Goal: Communication & Community: Answer question/provide support

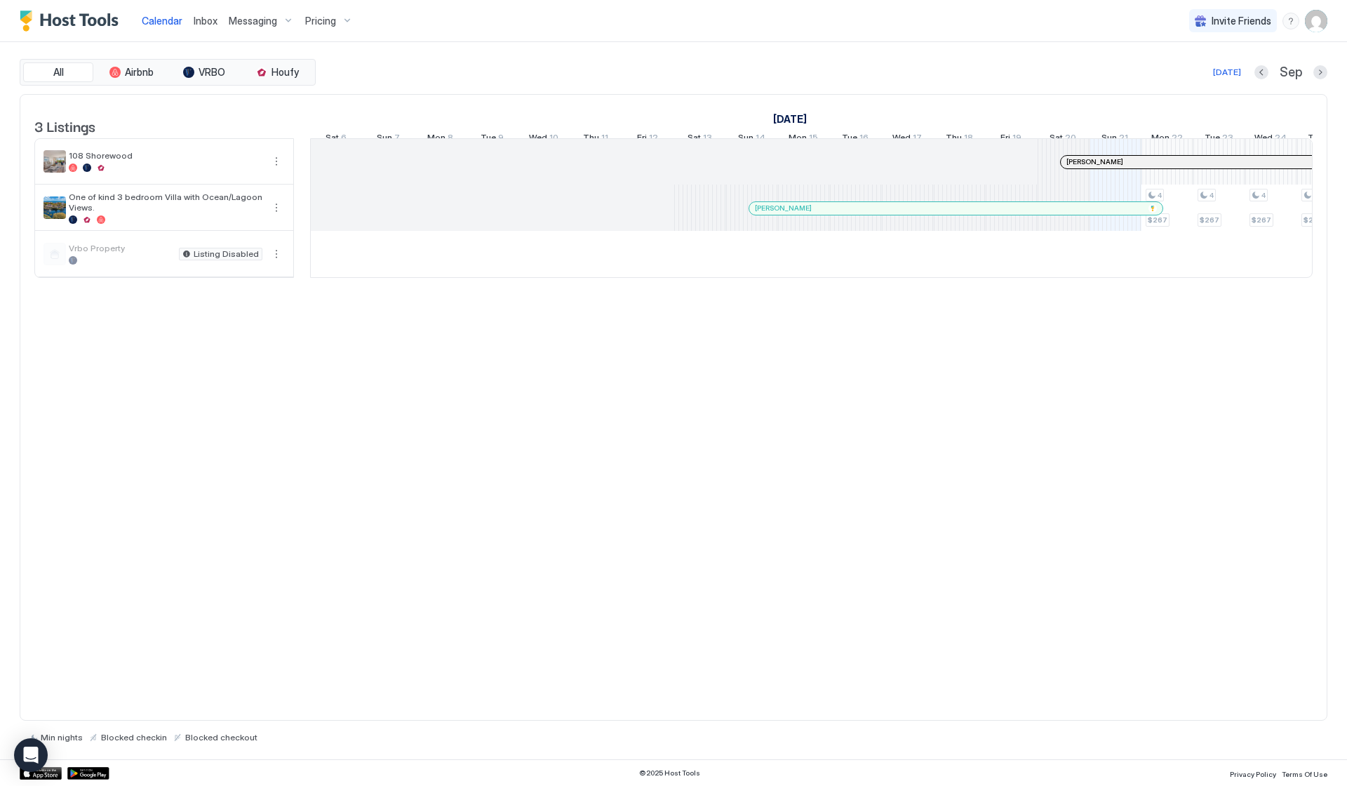
scroll to position [0, 779]
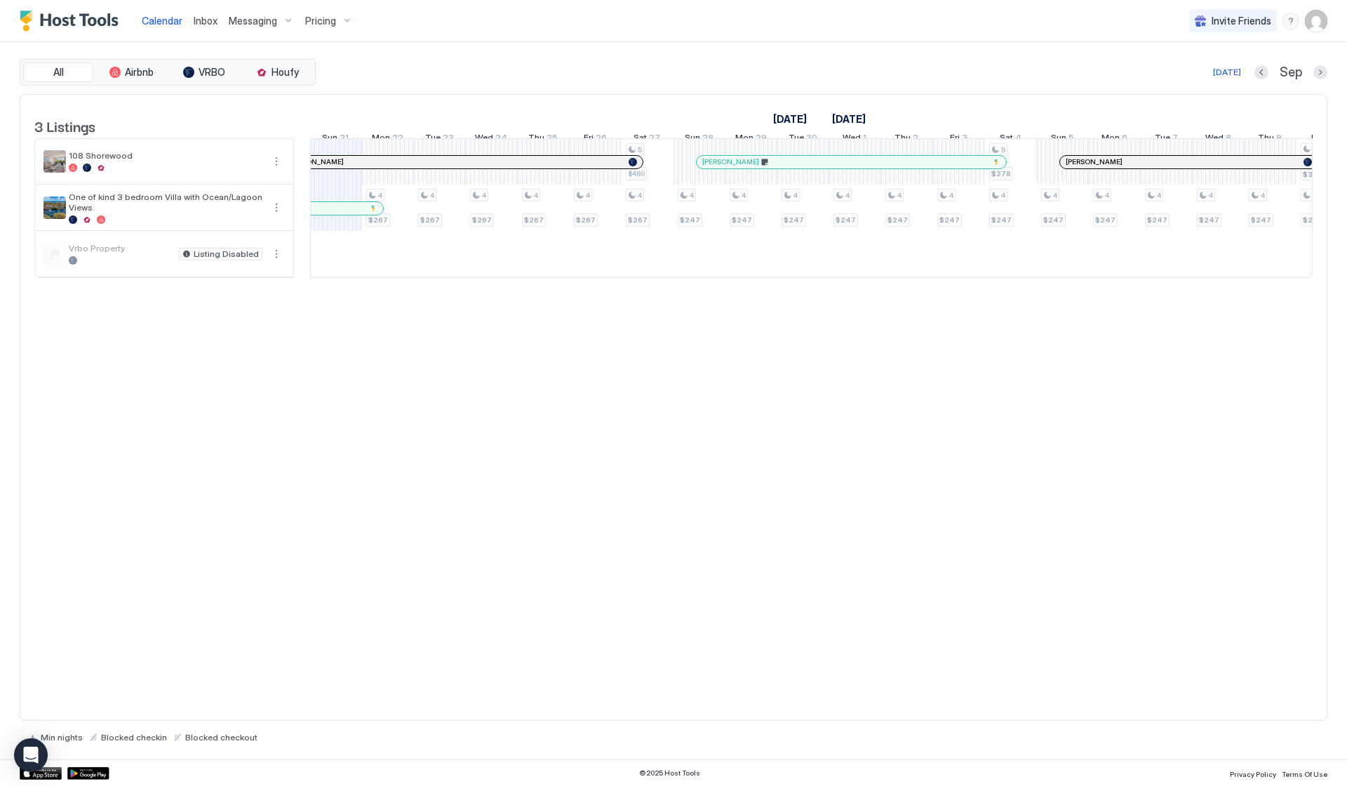
click at [1326, 79] on div at bounding box center [1320, 72] width 14 height 14
click at [1321, 70] on button "Next month" at bounding box center [1320, 72] width 14 height 14
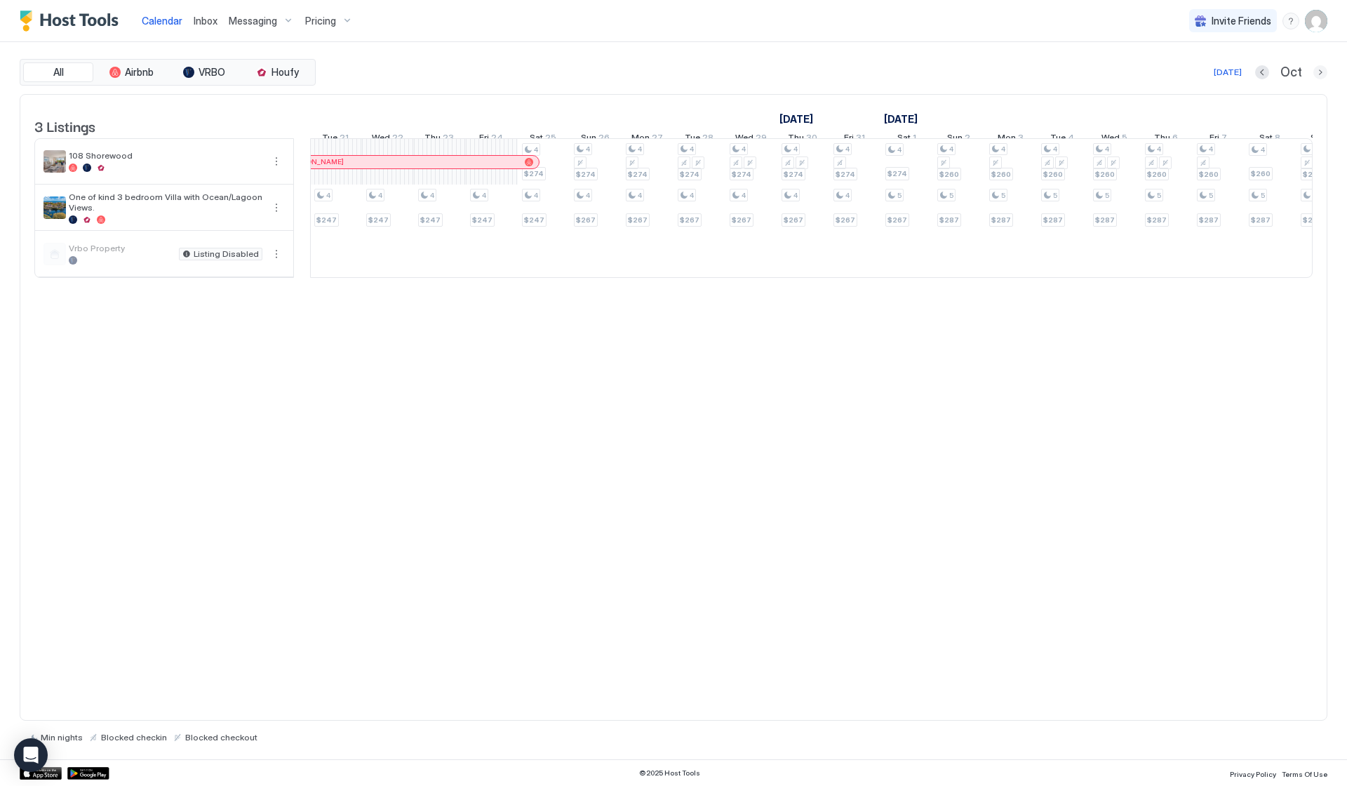
click at [1321, 70] on button "Next month" at bounding box center [1320, 72] width 14 height 14
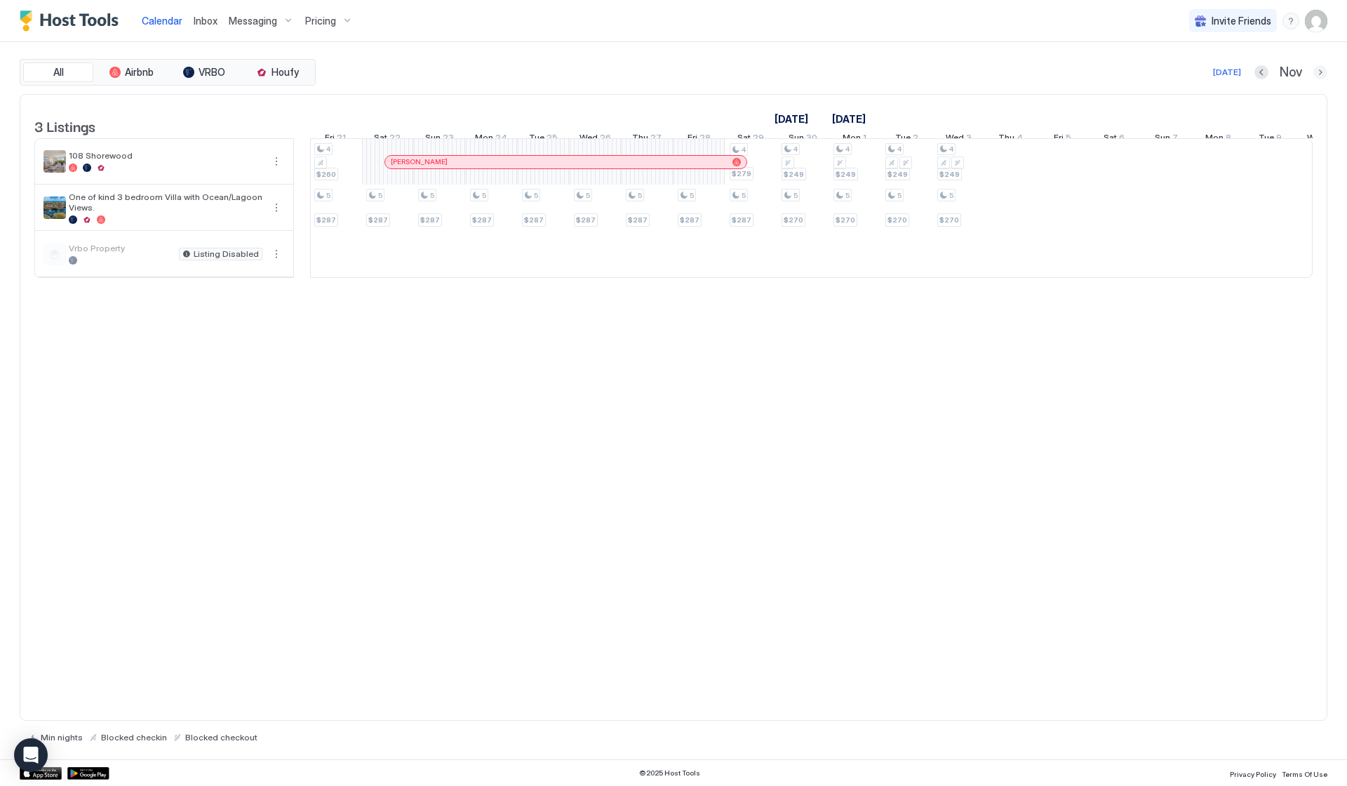
click at [1321, 70] on button "Next month" at bounding box center [1320, 72] width 14 height 14
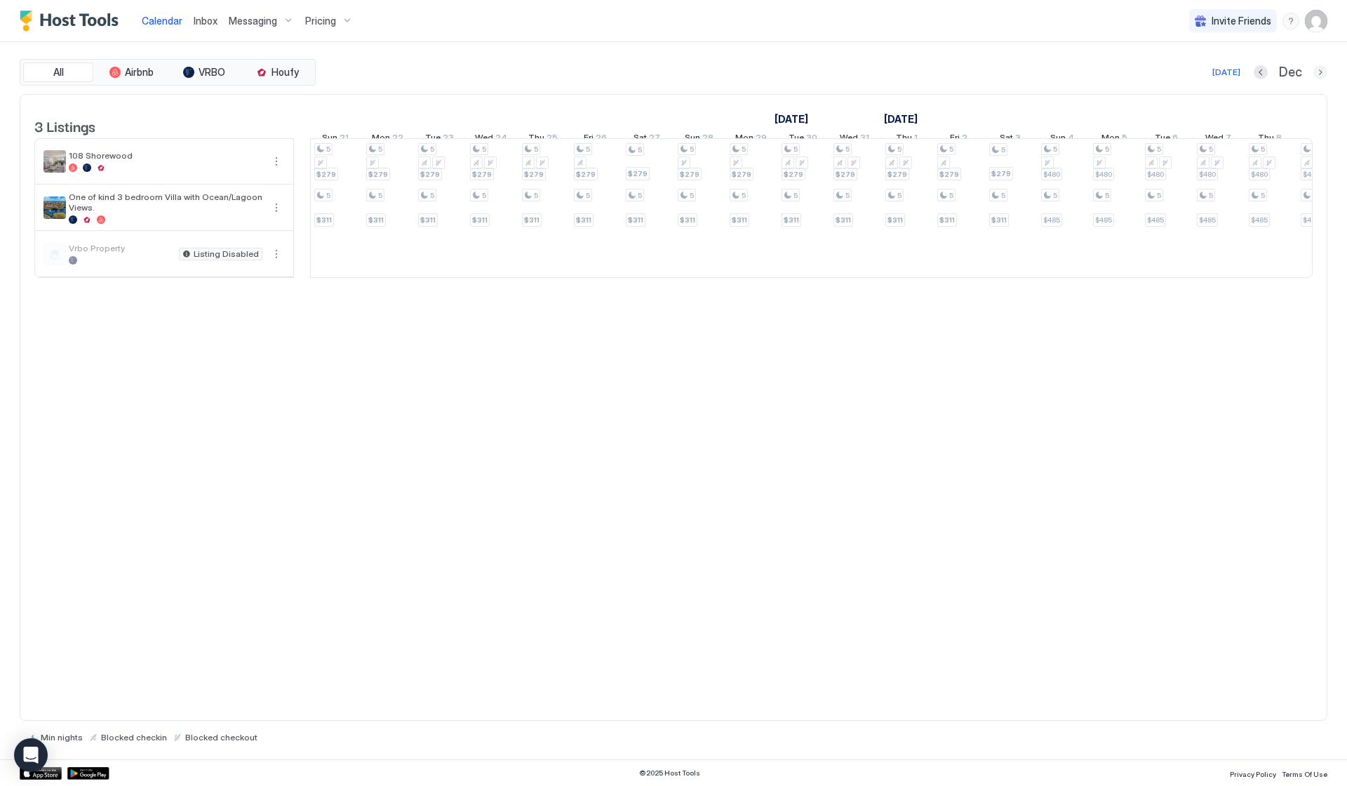
click at [1321, 70] on button "Next month" at bounding box center [1320, 72] width 14 height 14
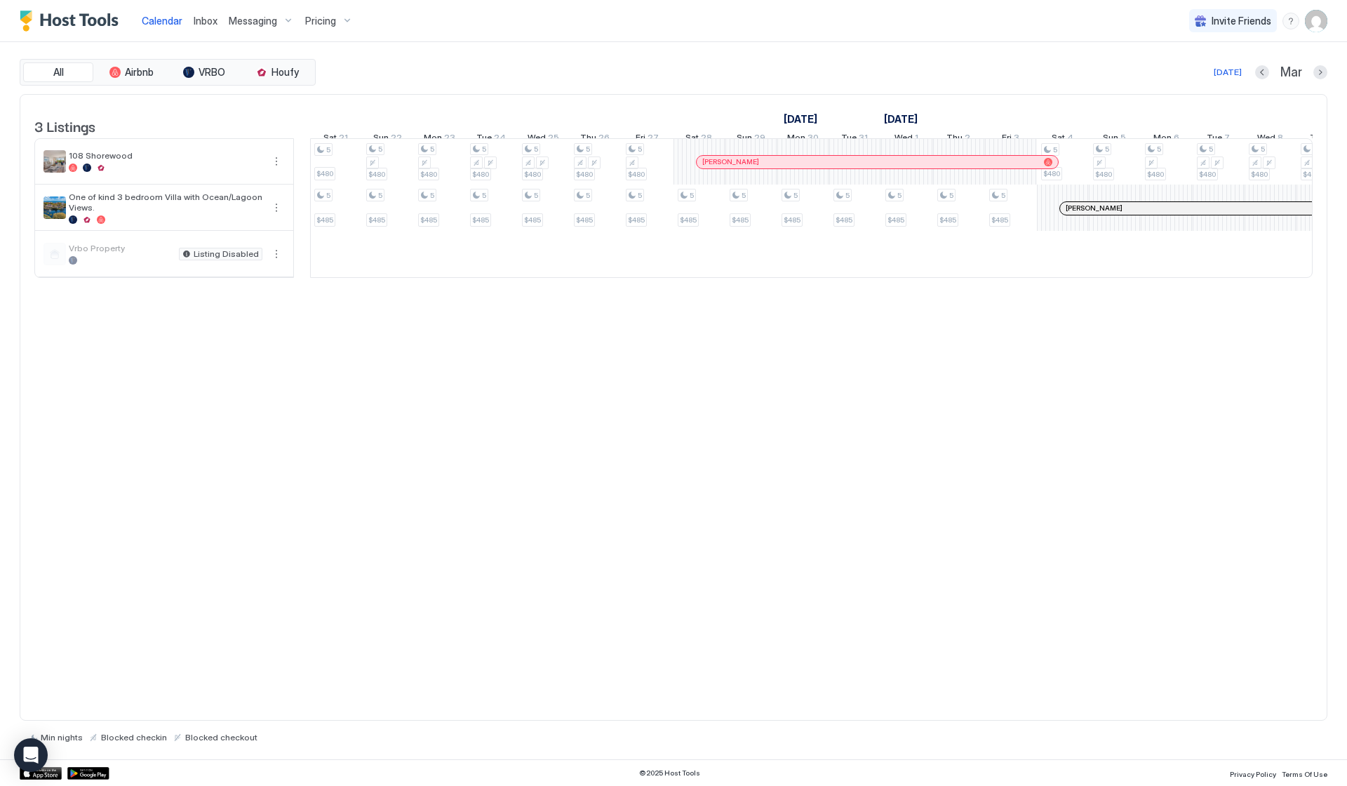
click at [739, 168] on div at bounding box center [738, 161] width 11 height 11
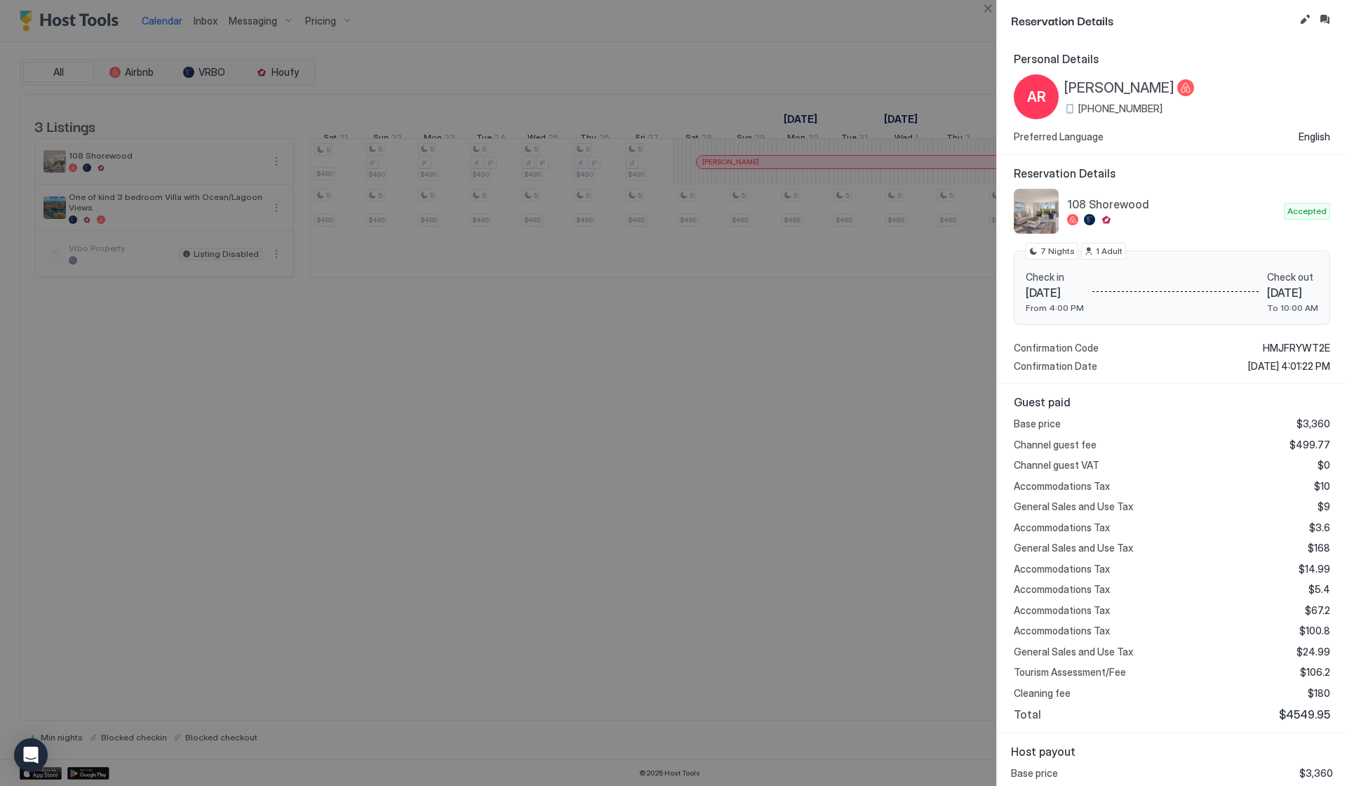
click at [721, 438] on div at bounding box center [673, 393] width 1347 height 786
click at [983, 9] on button "Close" at bounding box center [987, 8] width 17 height 17
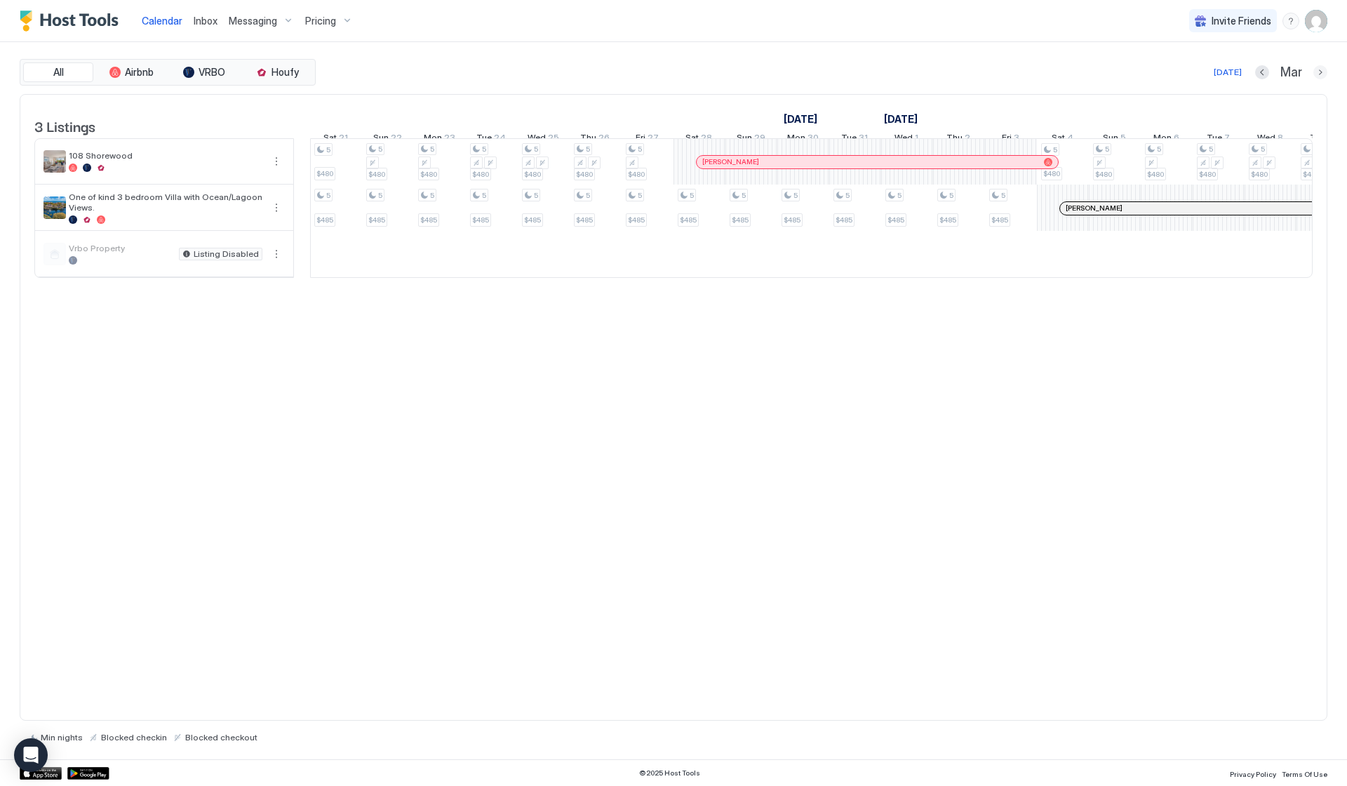
click at [1321, 69] on button "Next month" at bounding box center [1320, 72] width 14 height 14
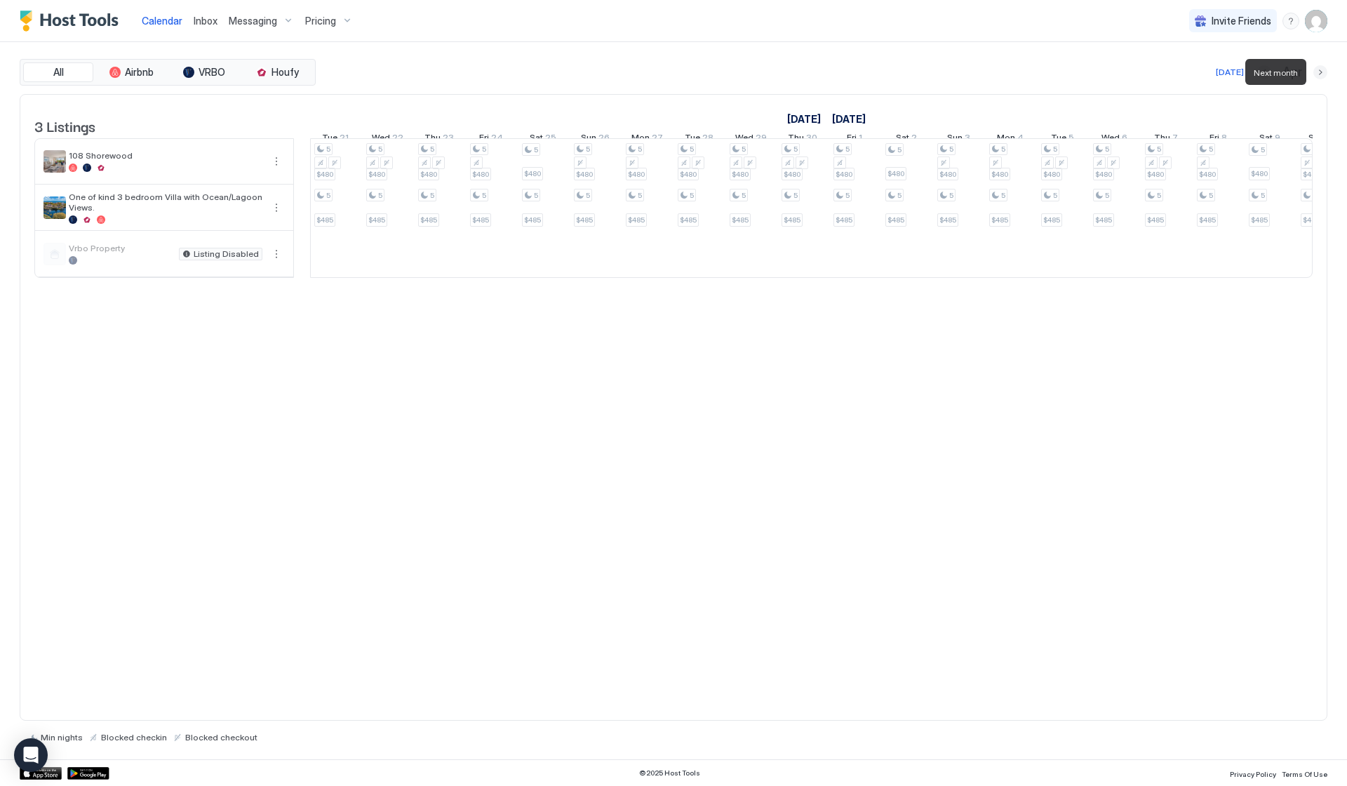
click at [1321, 69] on button "Next month" at bounding box center [1320, 72] width 14 height 14
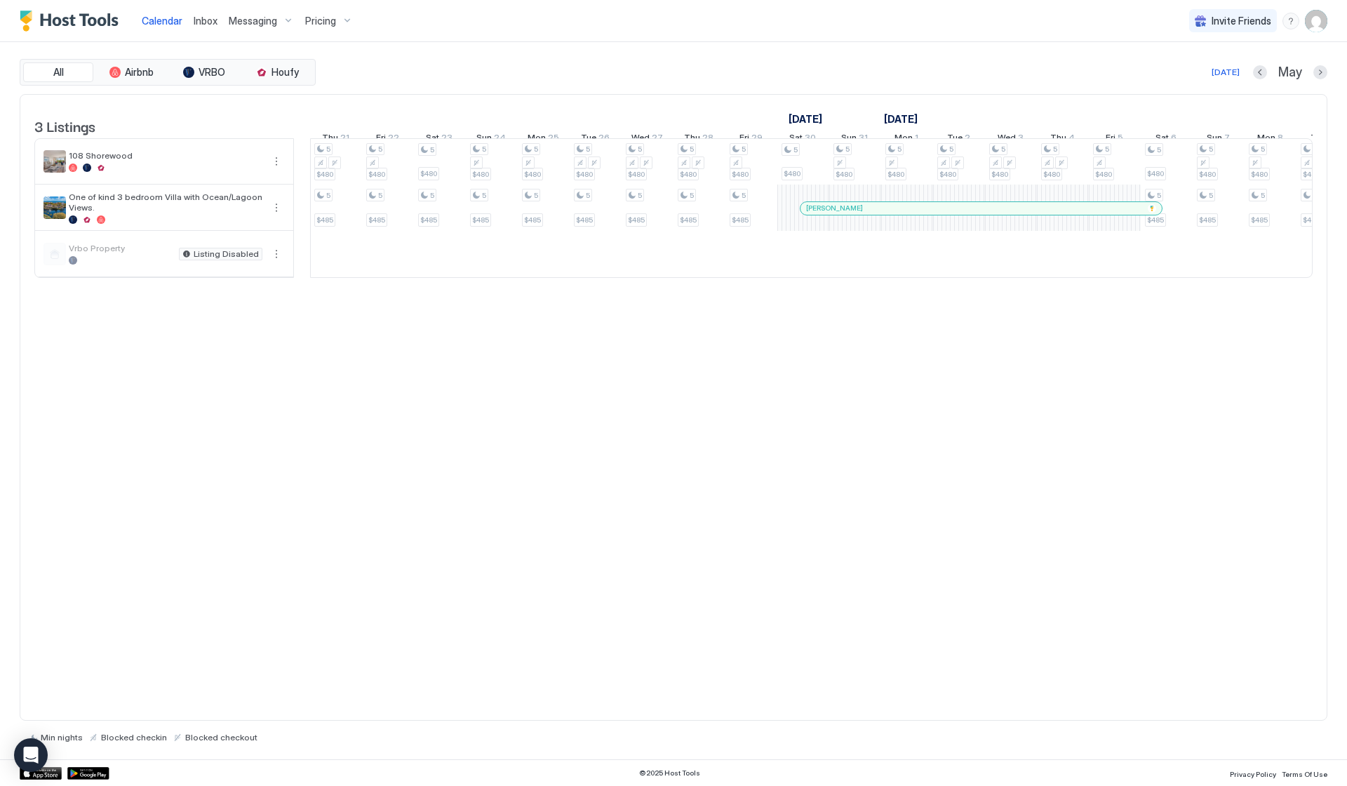
click at [265, 28] on div "Messaging" at bounding box center [261, 21] width 76 height 24
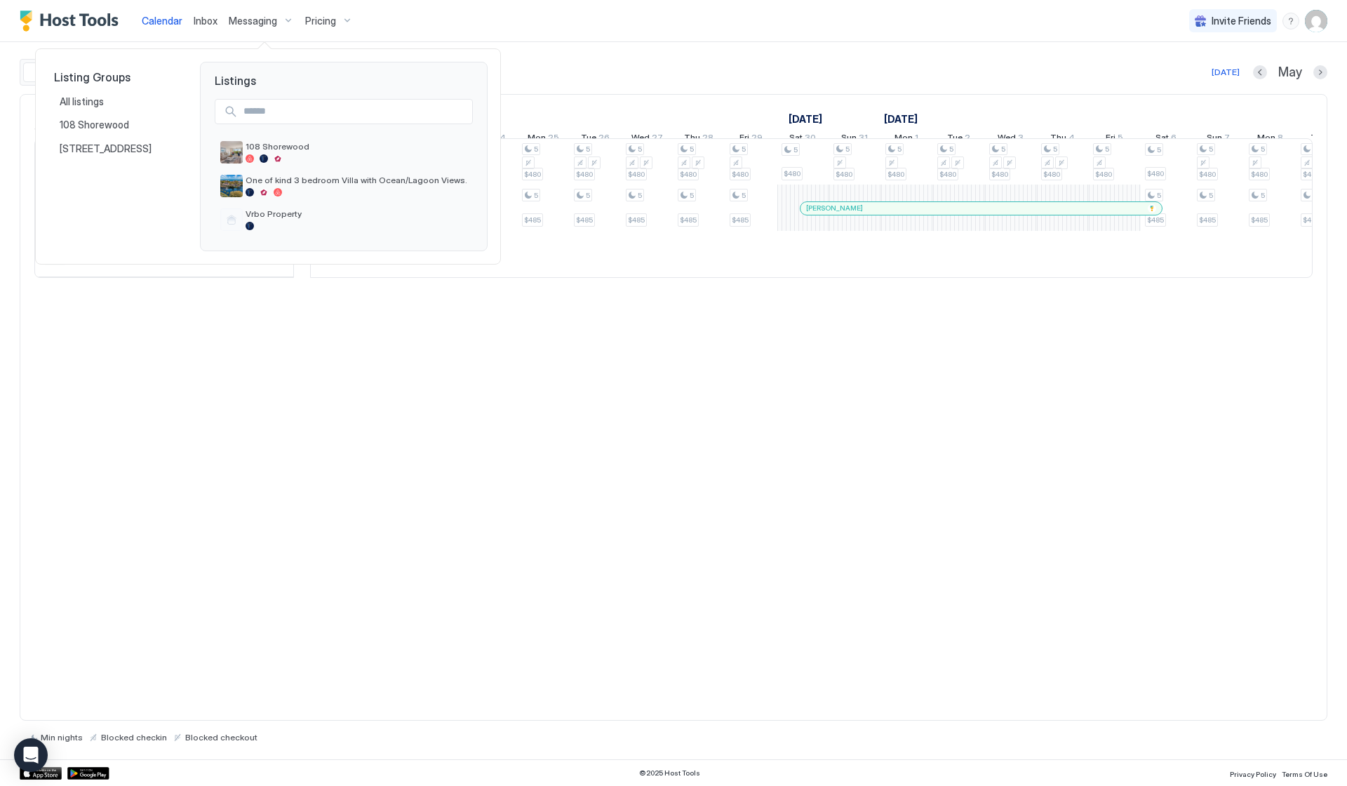
click at [250, 111] on input "Input Field" at bounding box center [355, 112] width 234 height 24
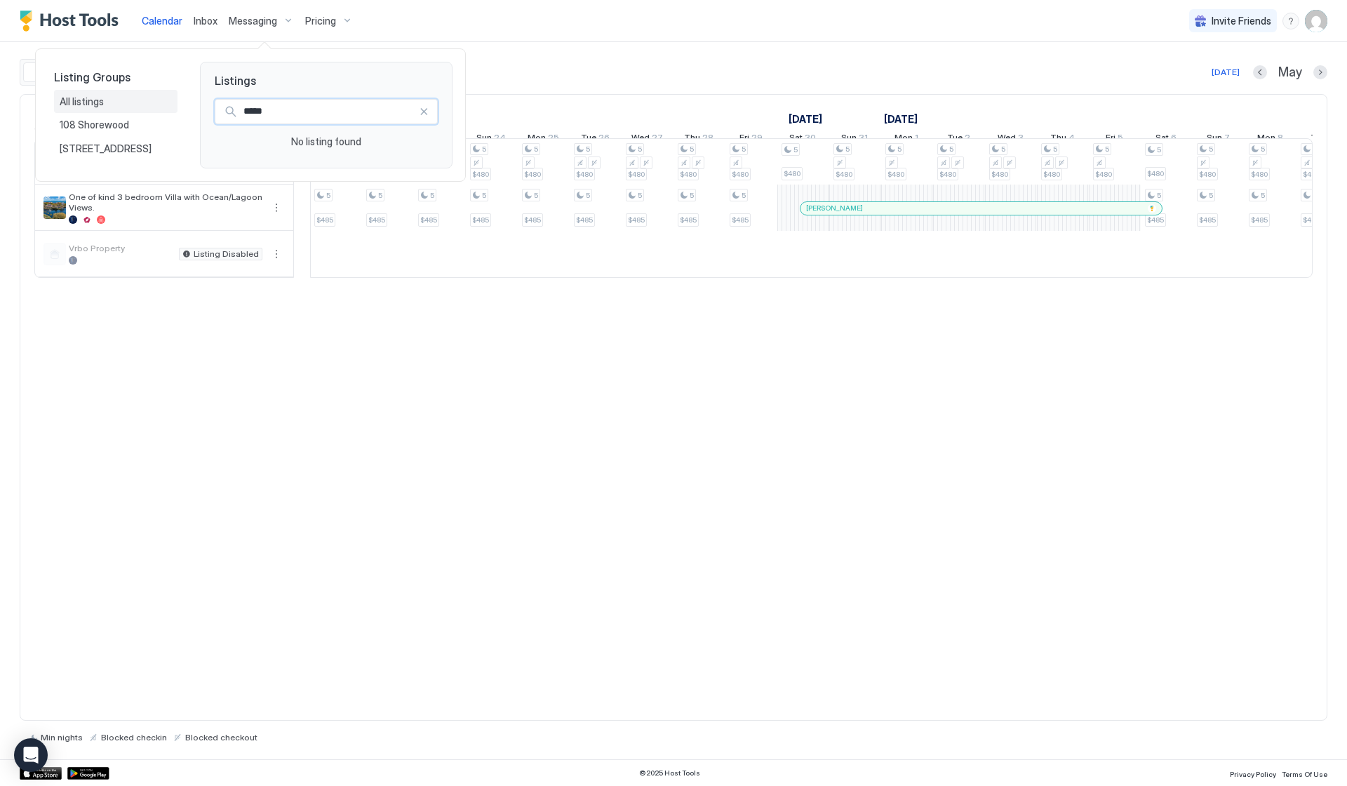
type input "*****"
click at [147, 91] on div "All listings" at bounding box center [115, 102] width 123 height 24
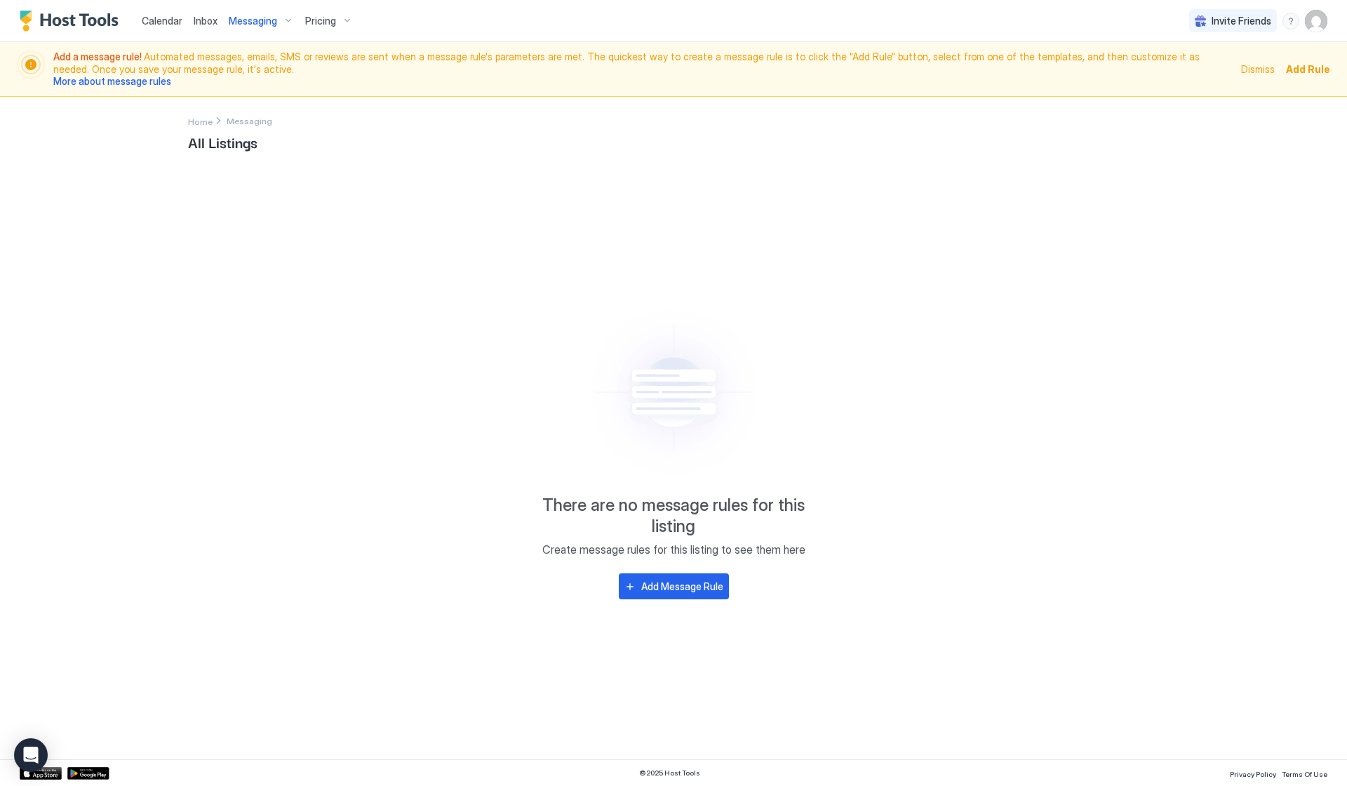
click at [198, 19] on span "Inbox" at bounding box center [206, 21] width 24 height 12
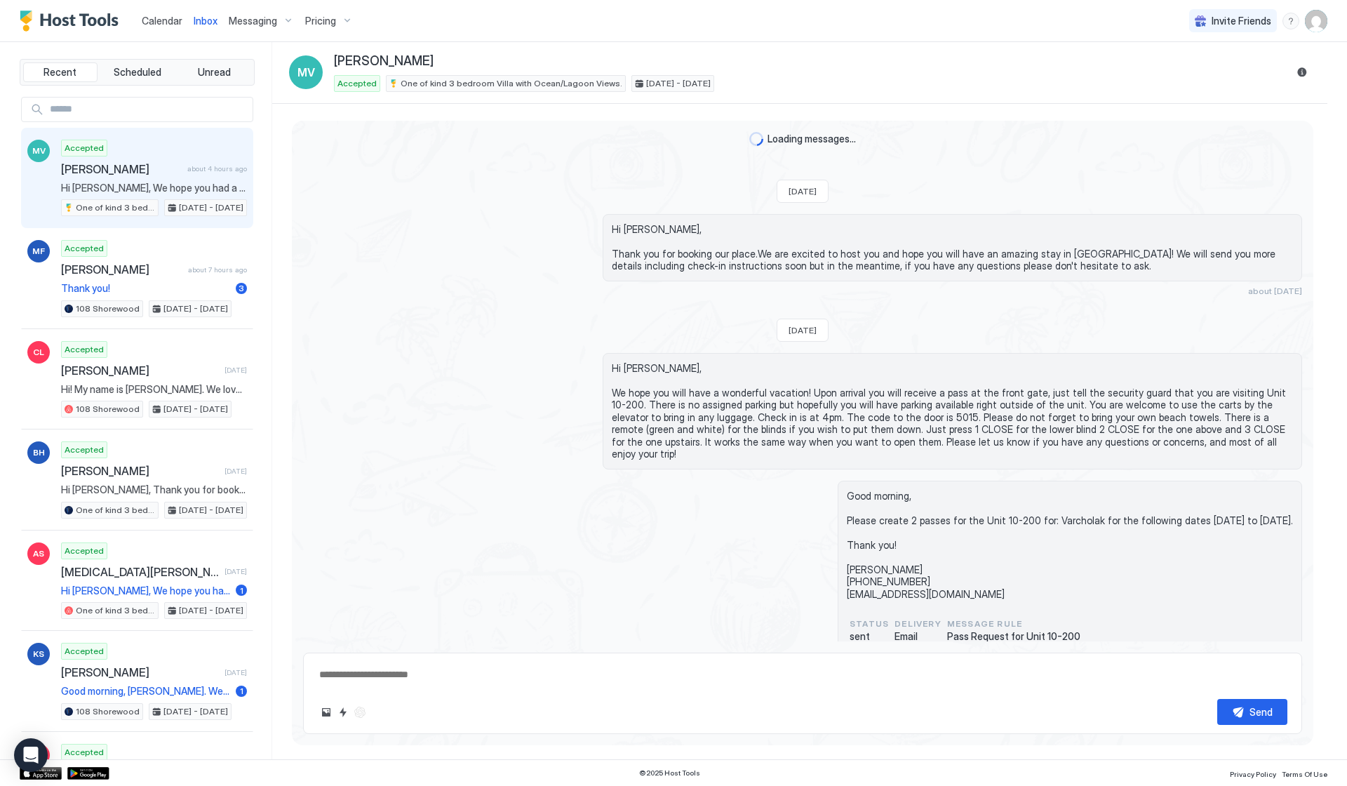
type textarea "*"
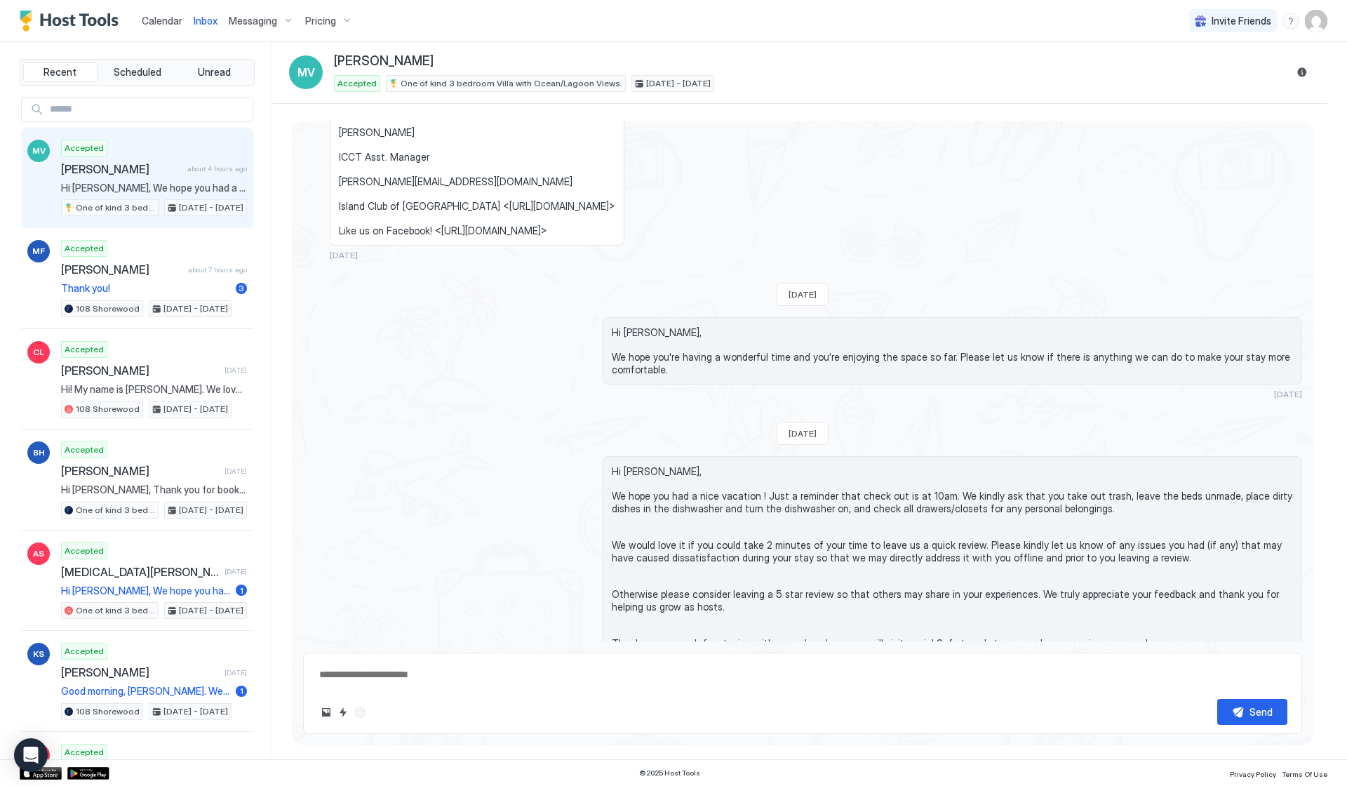
click at [134, 100] on input "Input Field" at bounding box center [148, 110] width 208 height 24
type input "*****"
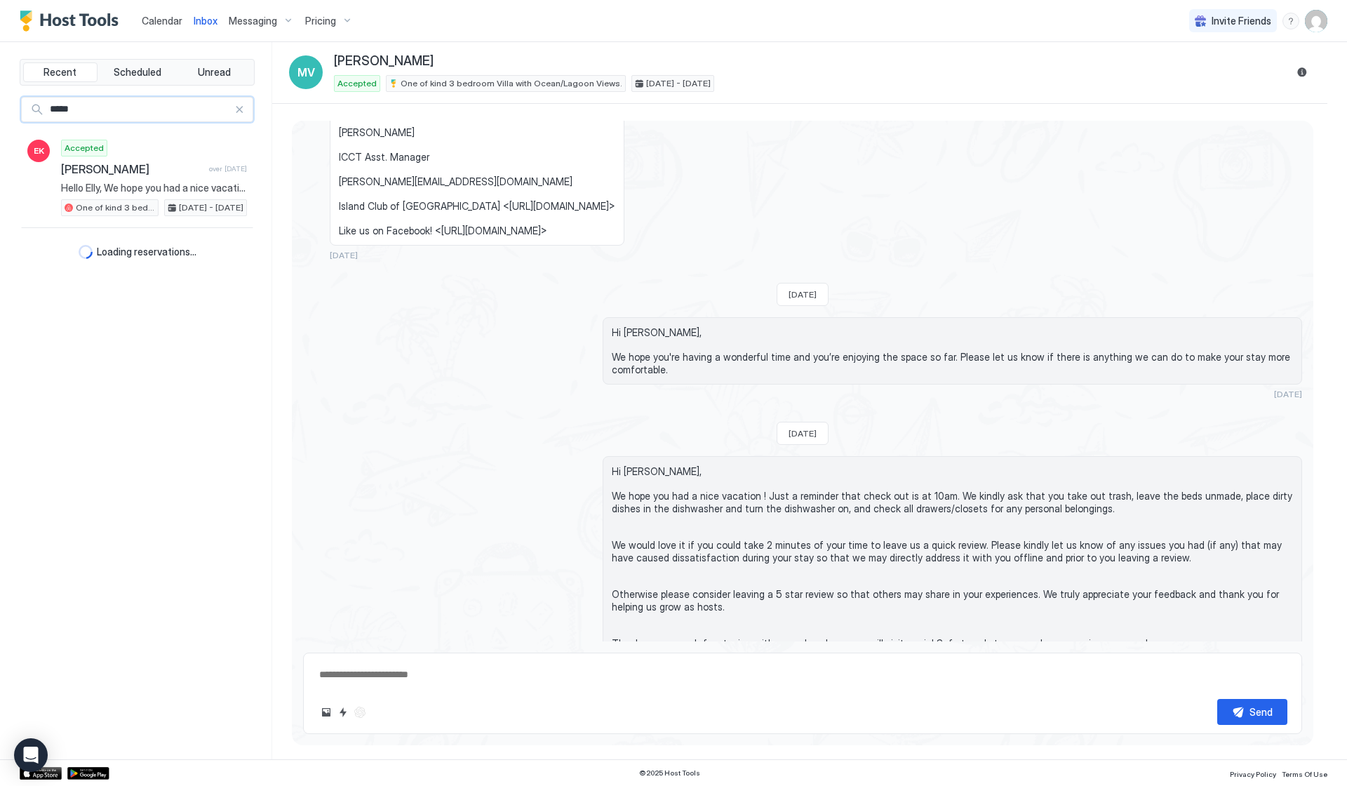
type textarea "*"
type input "***"
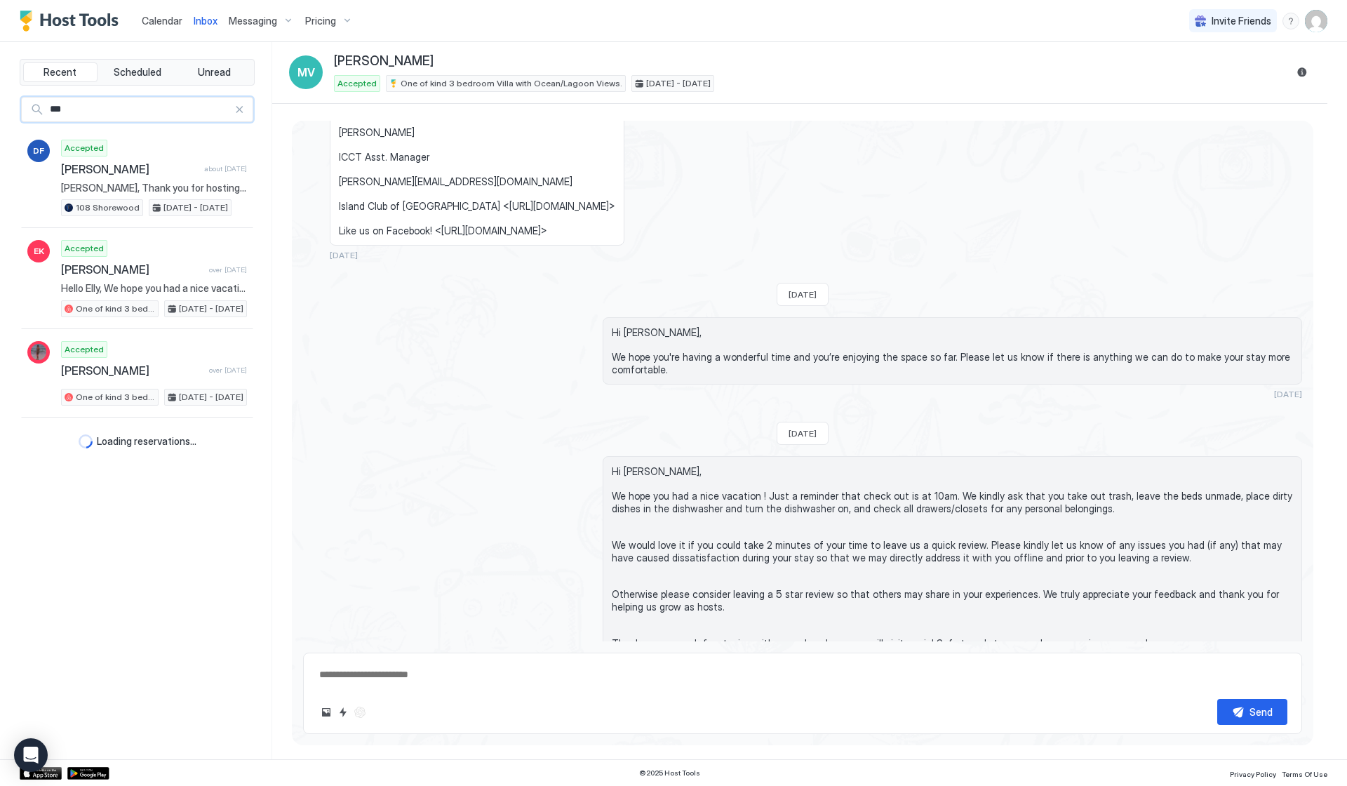
type textarea "*"
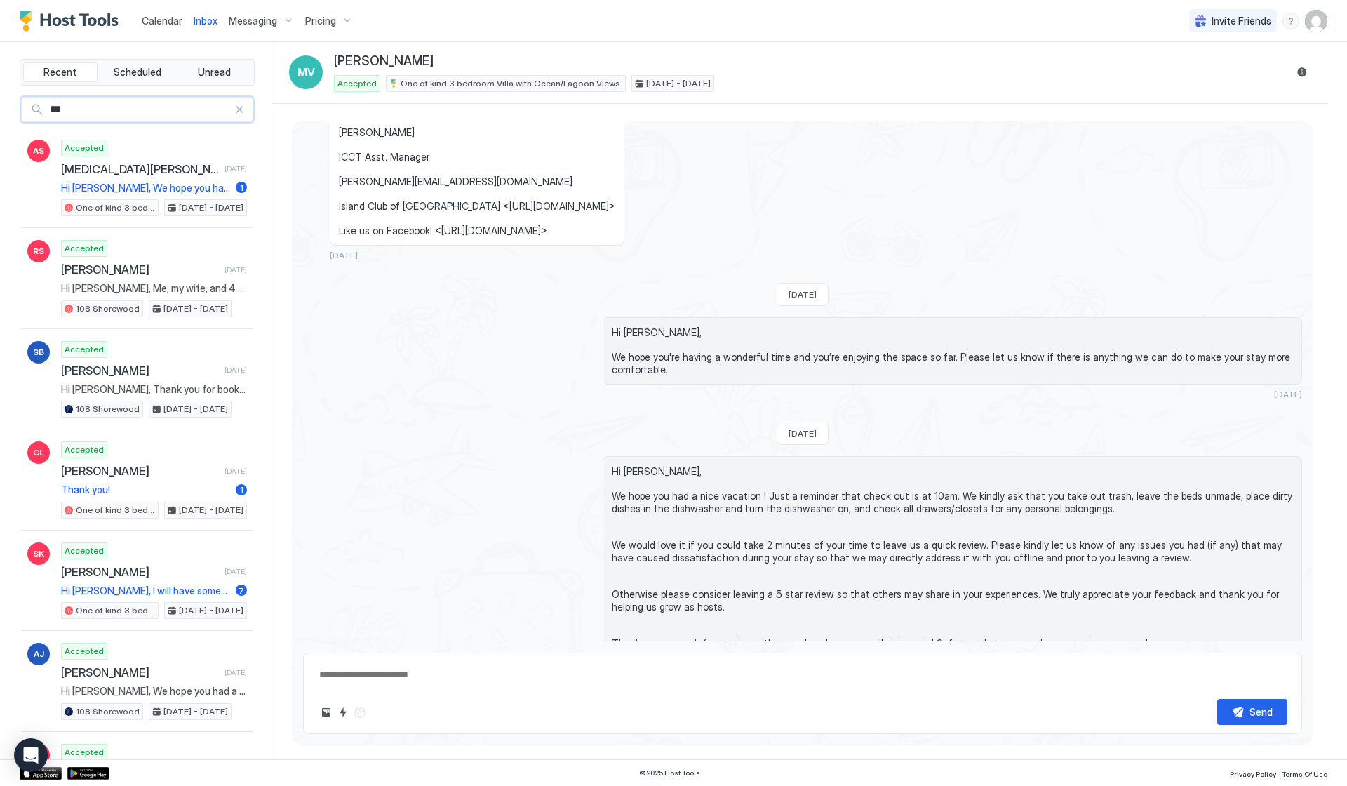
type input "****"
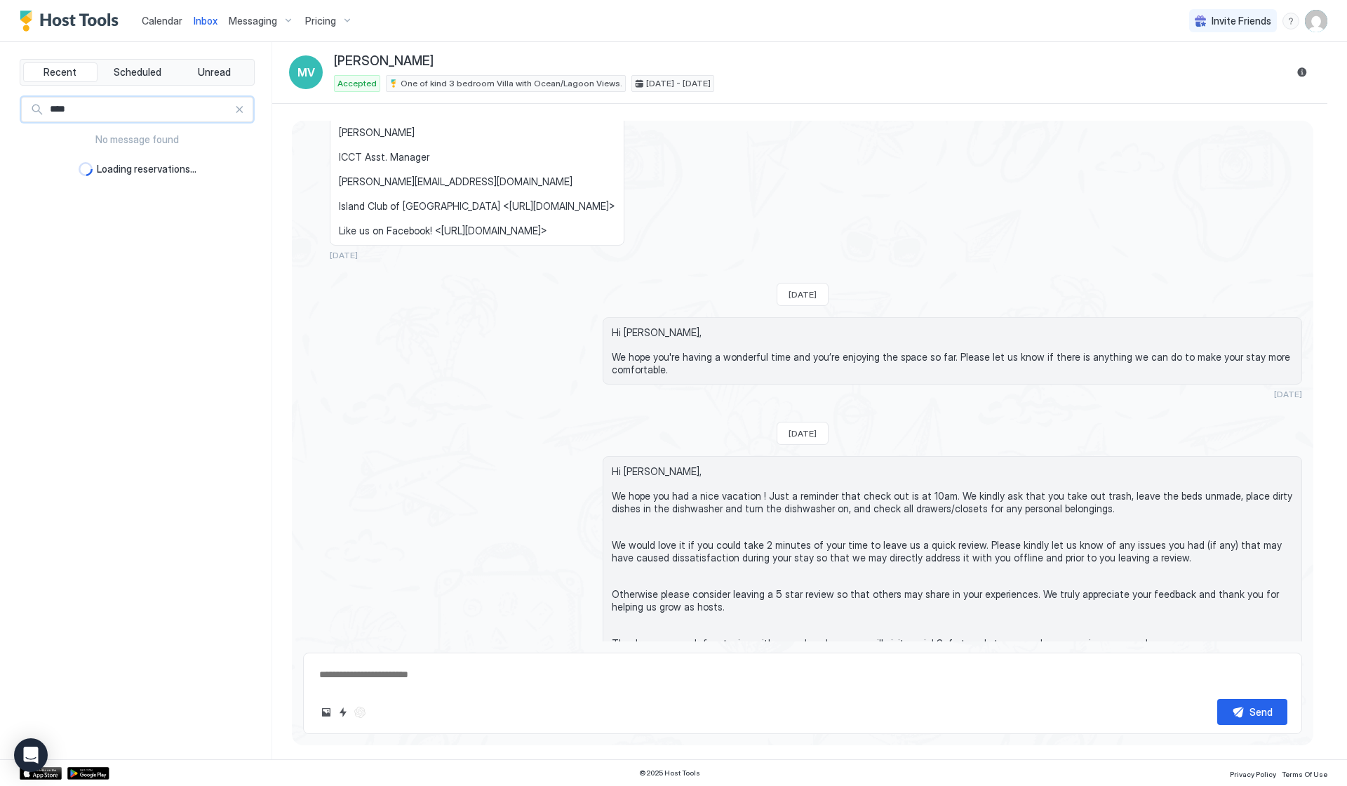
type textarea "*"
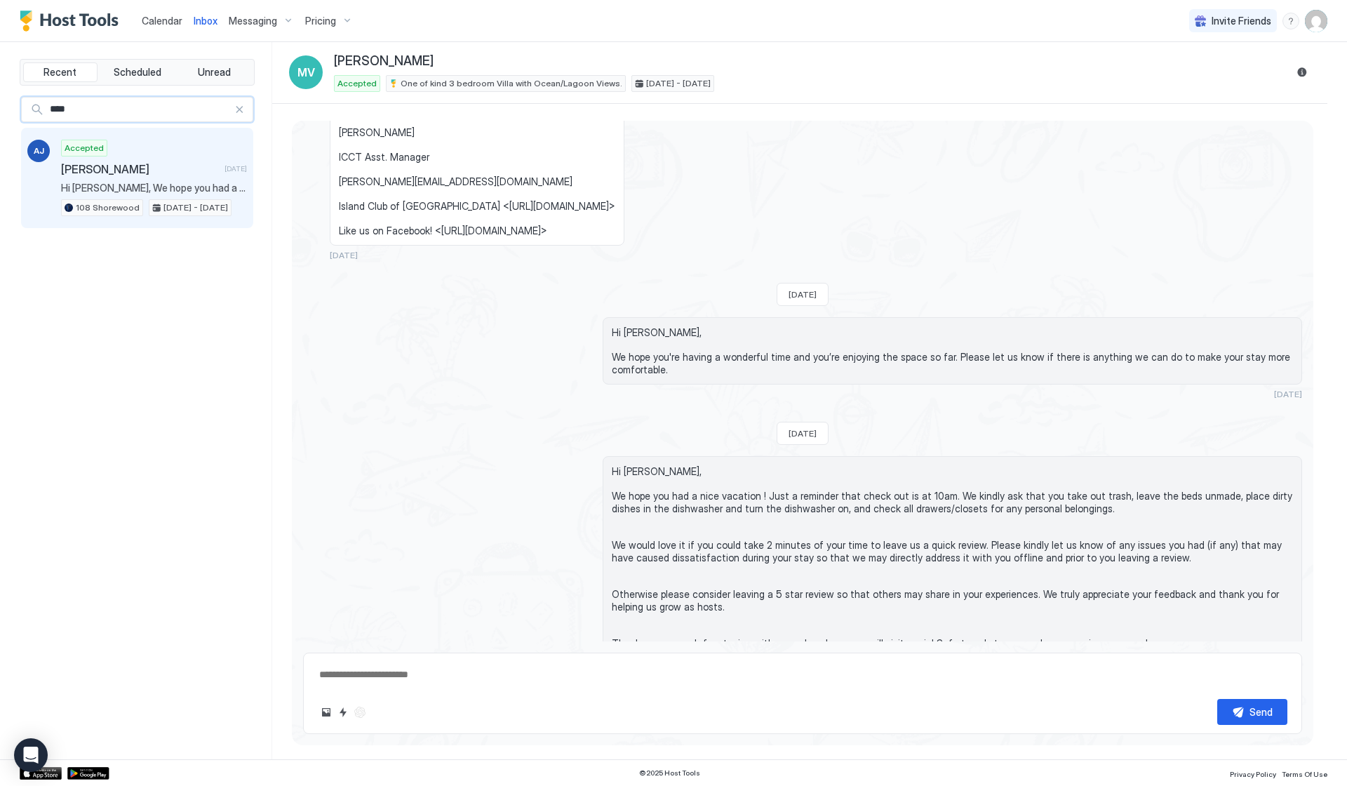
type input "****"
click at [119, 164] on span "[PERSON_NAME]" at bounding box center [140, 169] width 158 height 14
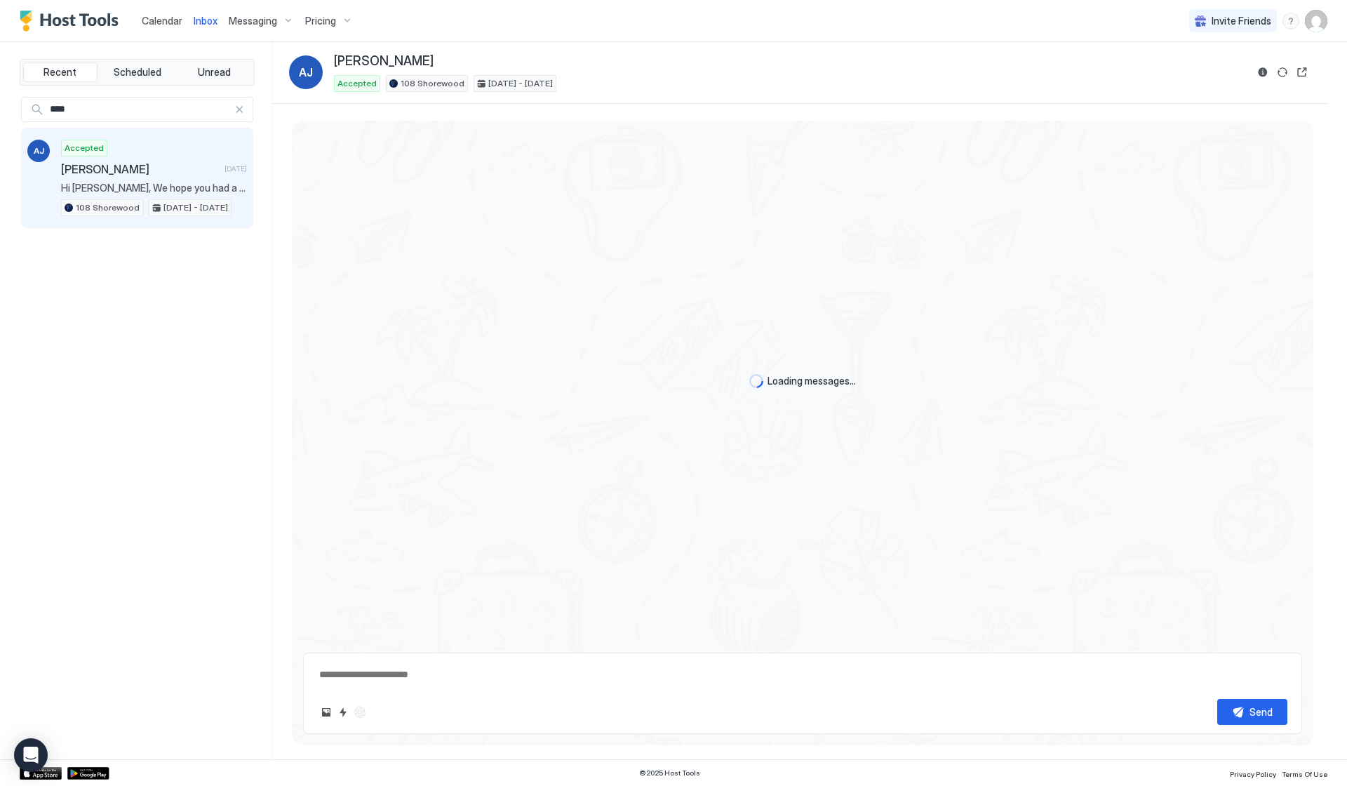
type textarea "*"
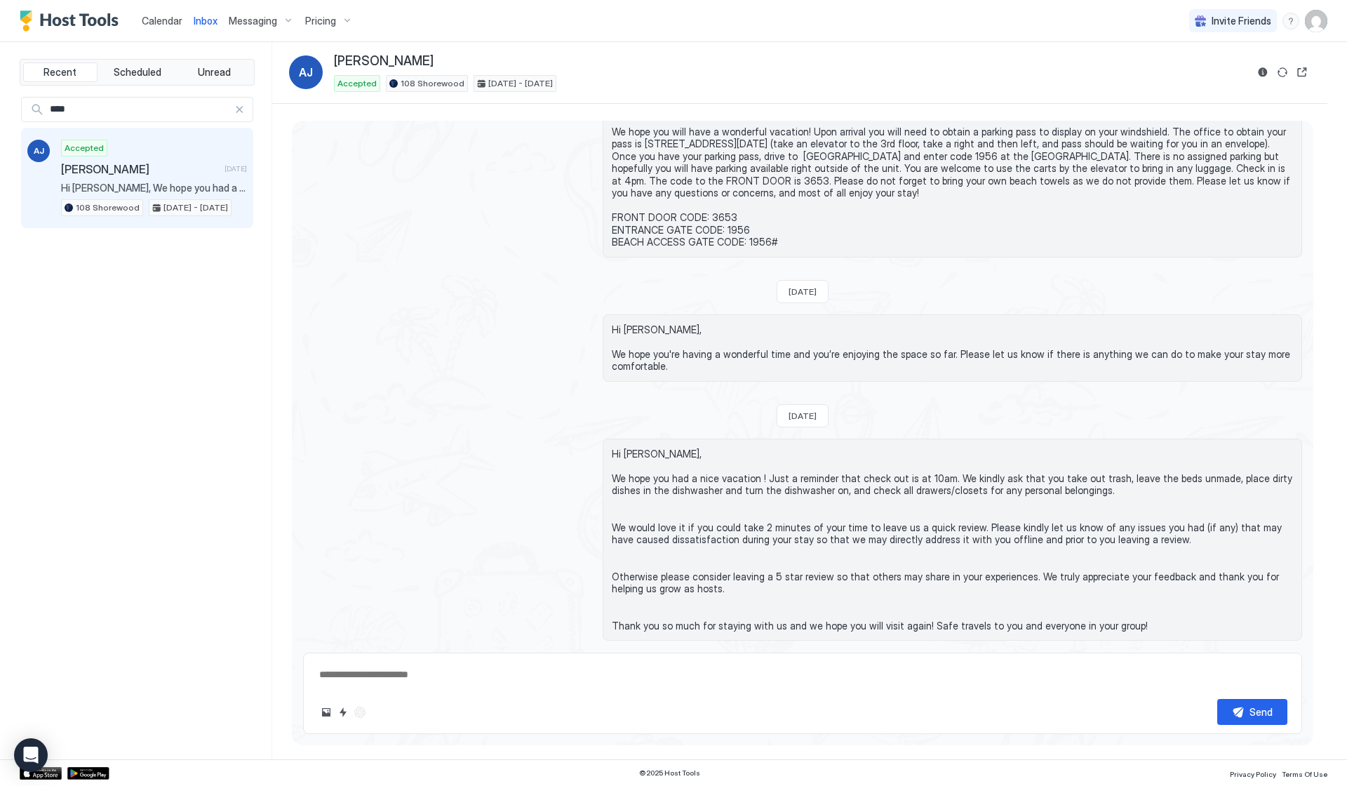
click at [159, 15] on span "Calendar" at bounding box center [162, 21] width 41 height 12
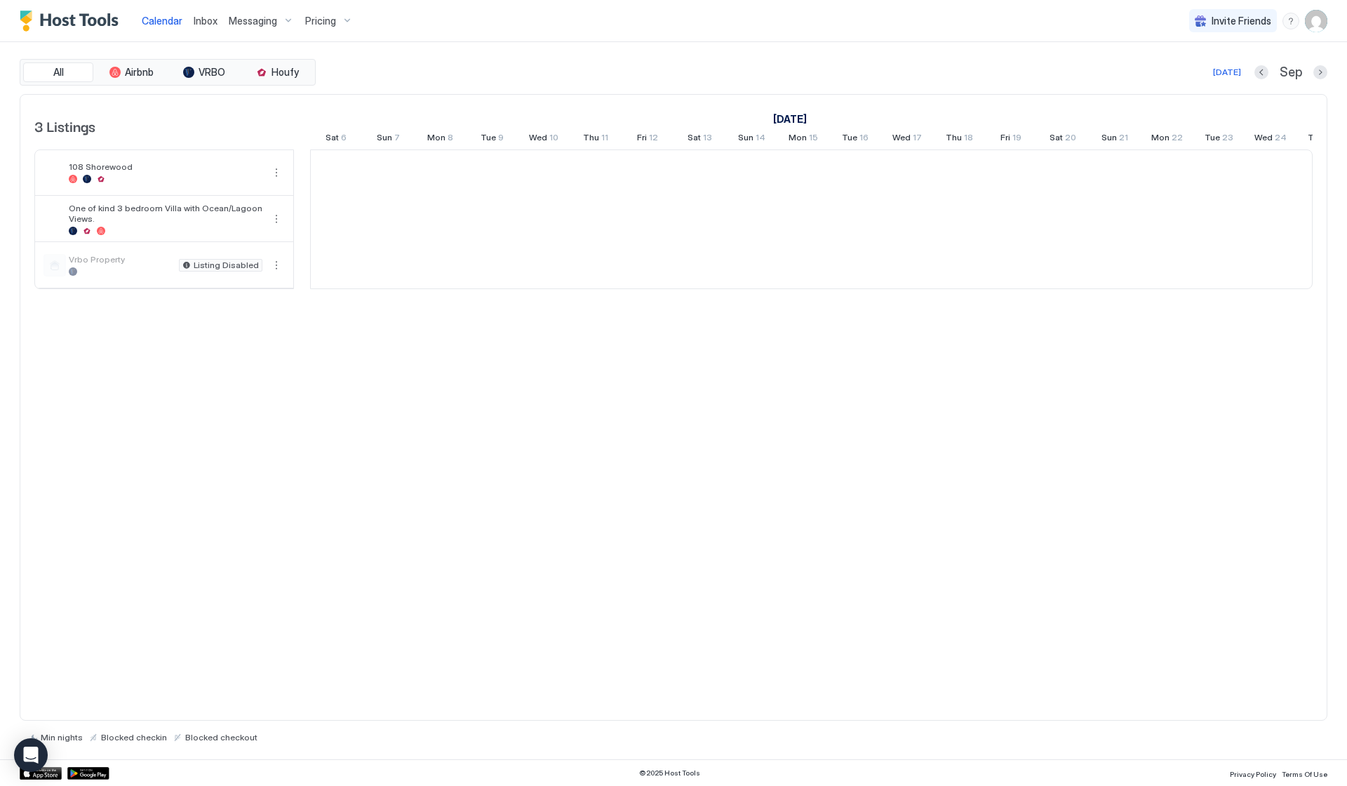
scroll to position [0, 779]
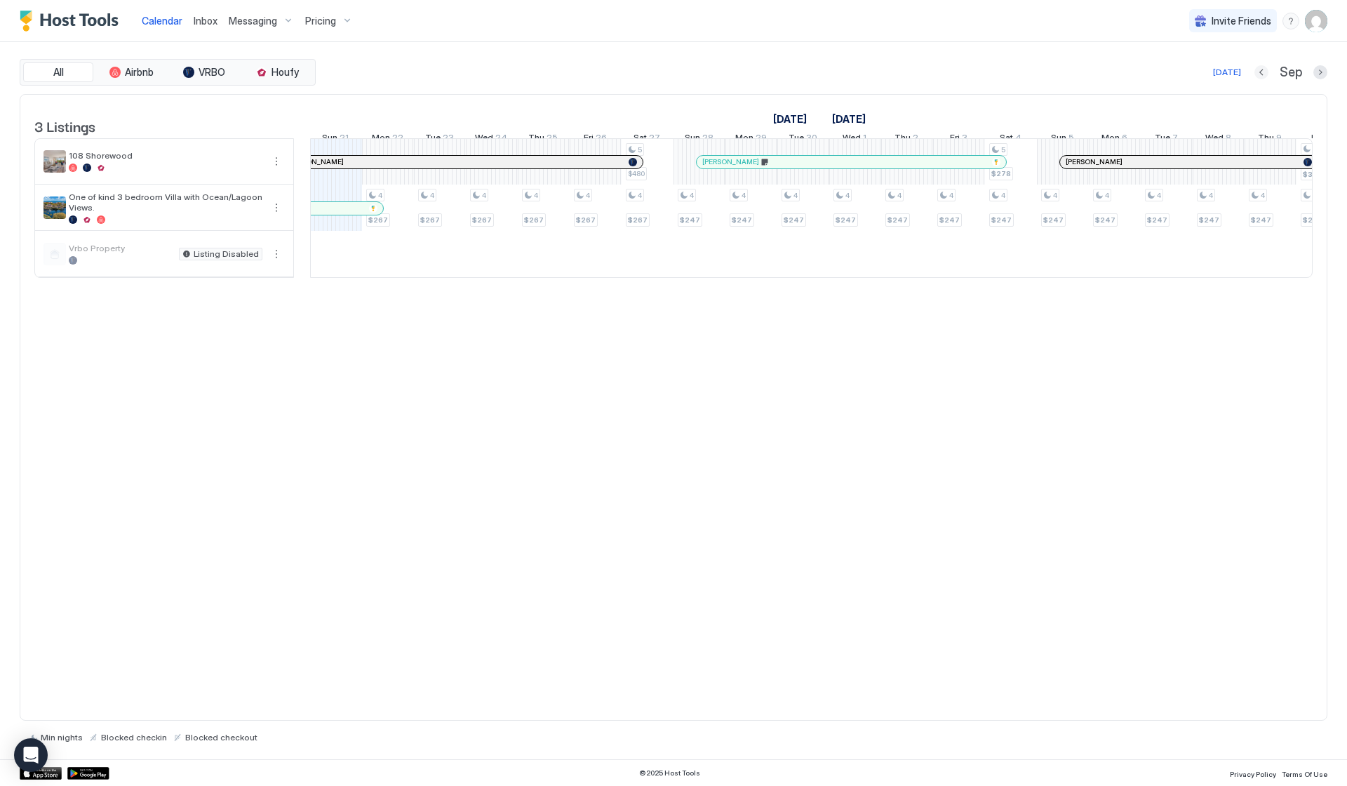
click at [1264, 76] on button "Previous month" at bounding box center [1261, 72] width 14 height 14
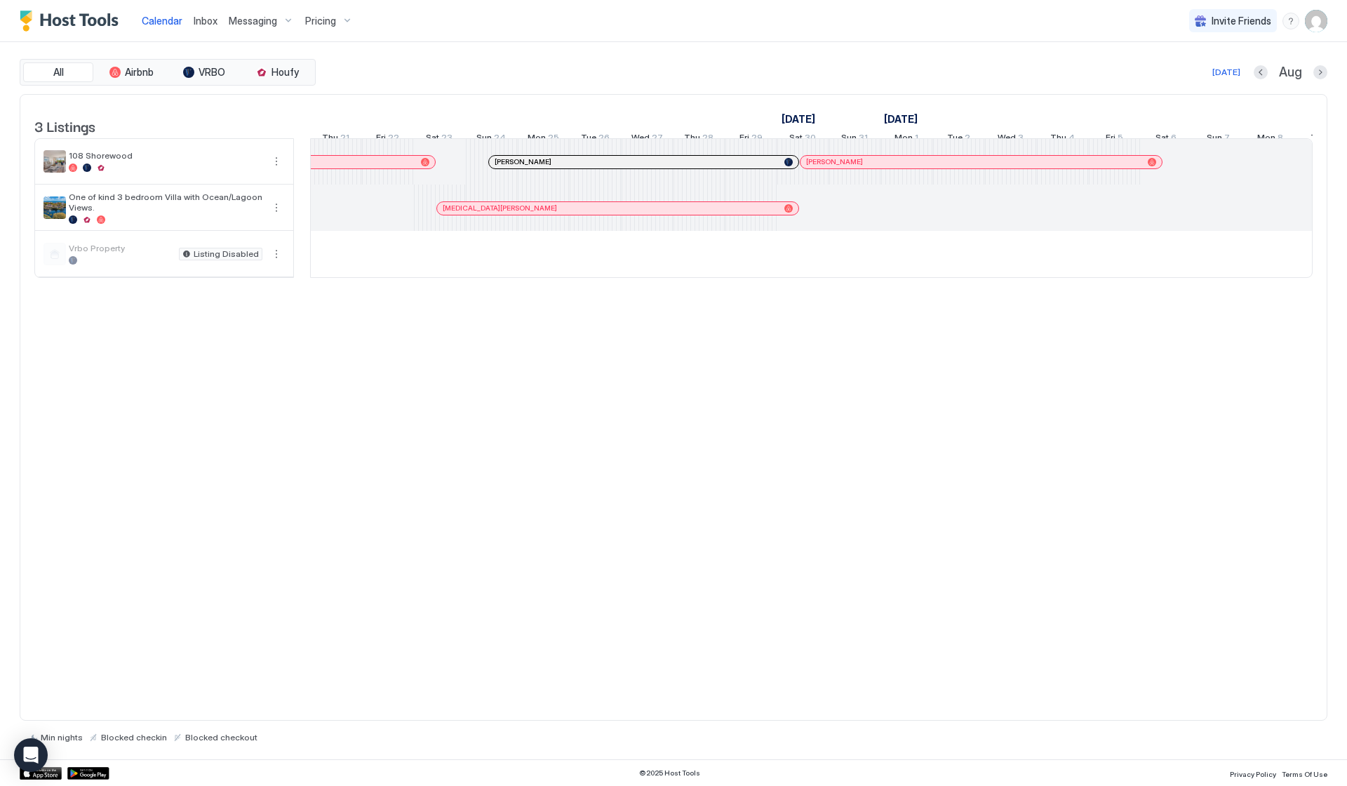
click at [1334, 72] on div "All Airbnb VRBO Houfy [DATE] [DATE] Listings [DATE] [DATE] [DATE] Wed 6 Thu 7 F…" at bounding box center [673, 400] width 1347 height 717
click at [1327, 72] on div "All Airbnb VRBO Houfy [DATE] [DATE] Listings [DATE] [DATE] [DATE] Wed 6 Thu 7 F…" at bounding box center [673, 400] width 1347 height 717
click at [1323, 72] on button "Next month" at bounding box center [1320, 72] width 14 height 14
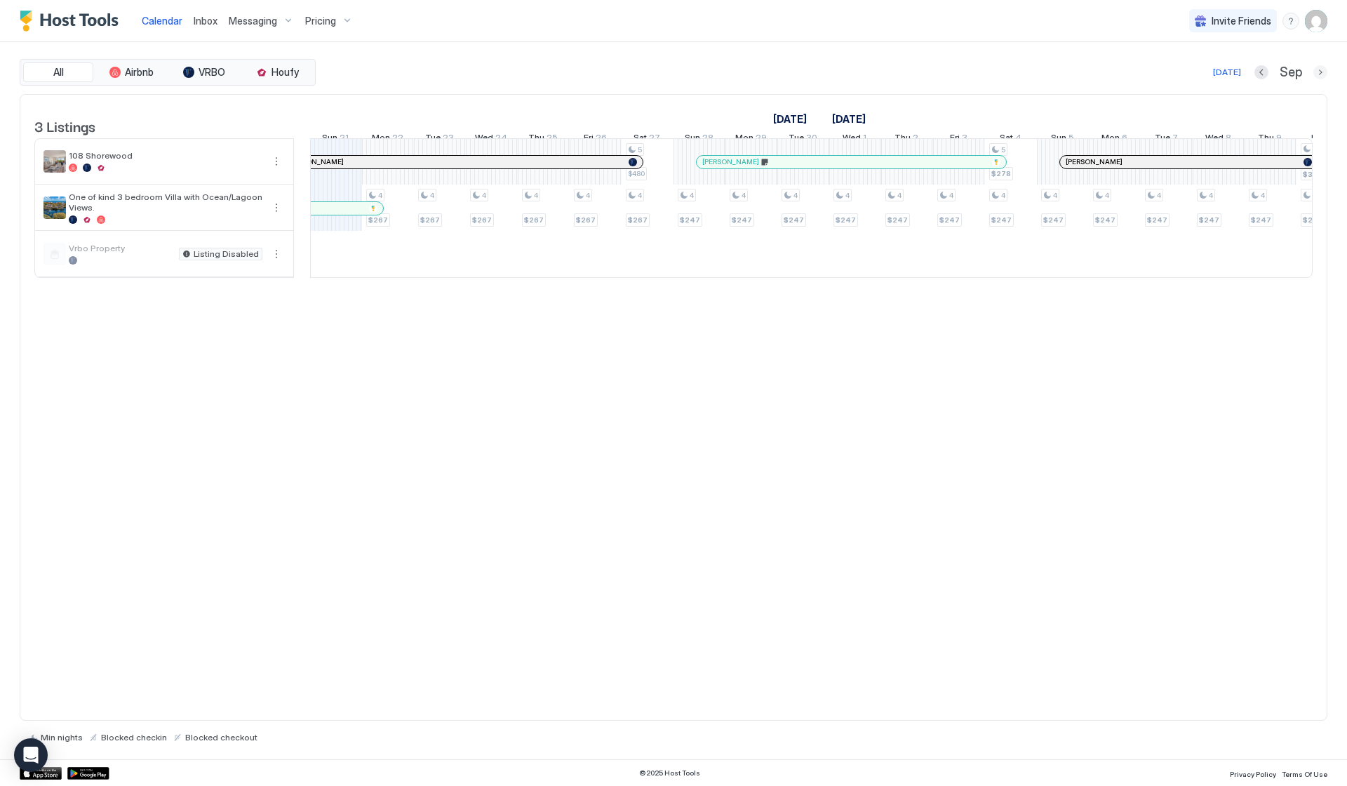
click at [1323, 72] on button "Next month" at bounding box center [1320, 72] width 14 height 14
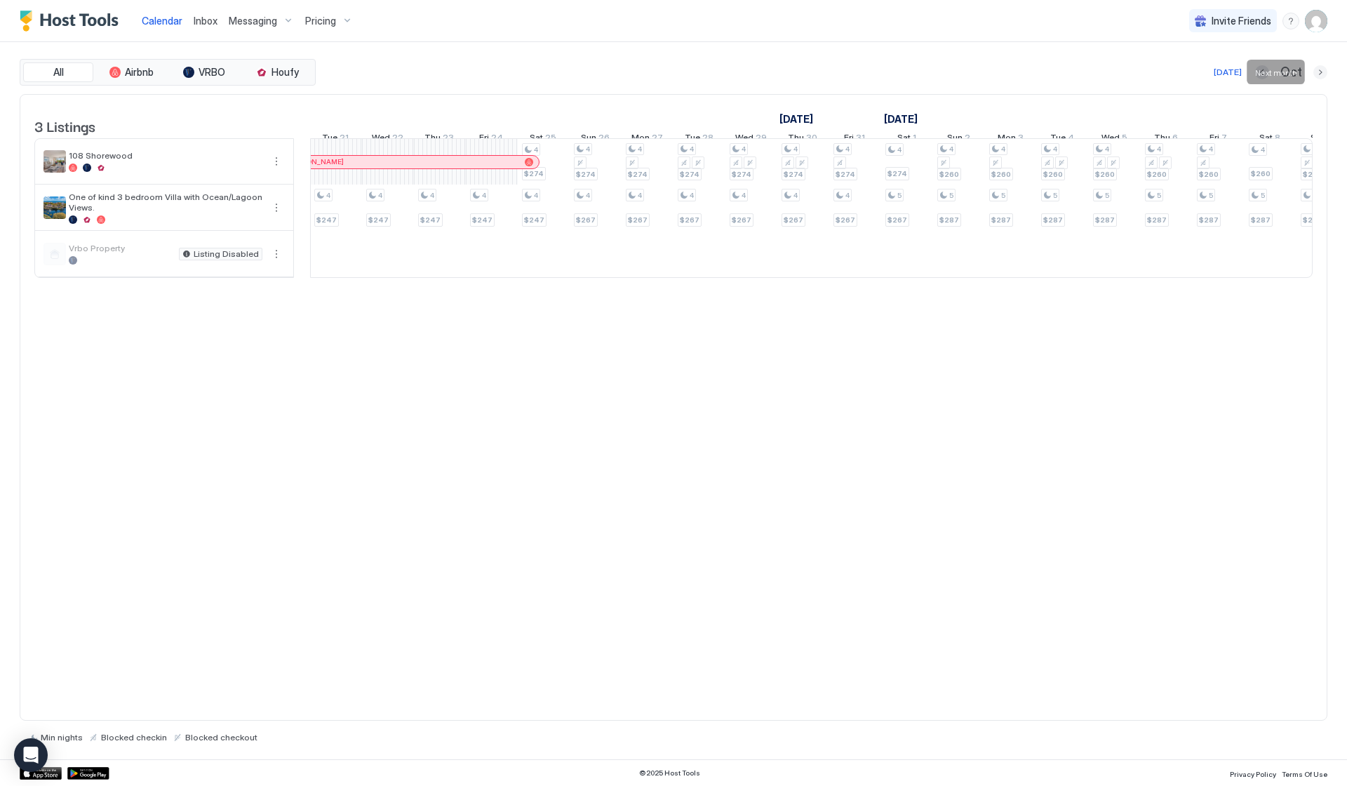
click at [1323, 72] on button "Next month" at bounding box center [1320, 72] width 14 height 14
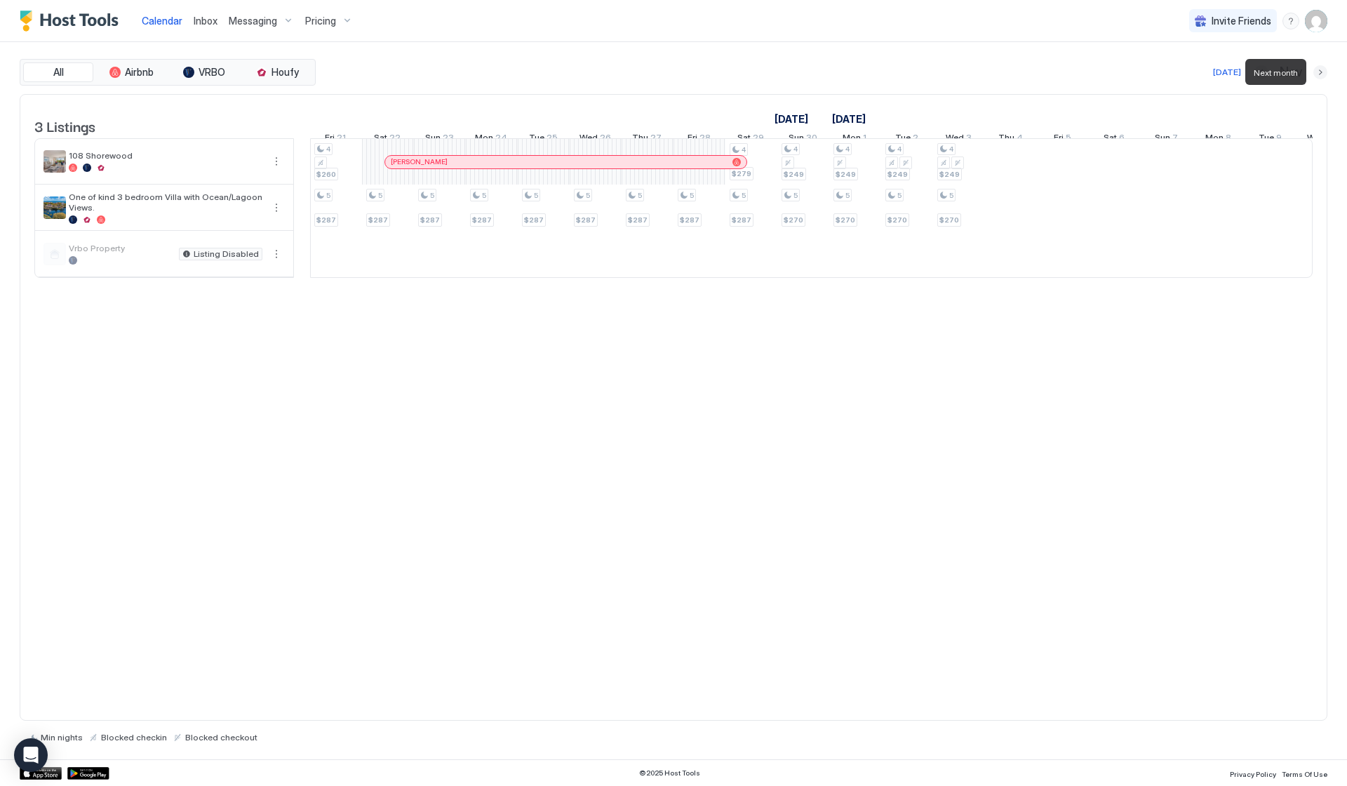
click at [1323, 72] on button "Next month" at bounding box center [1320, 72] width 14 height 14
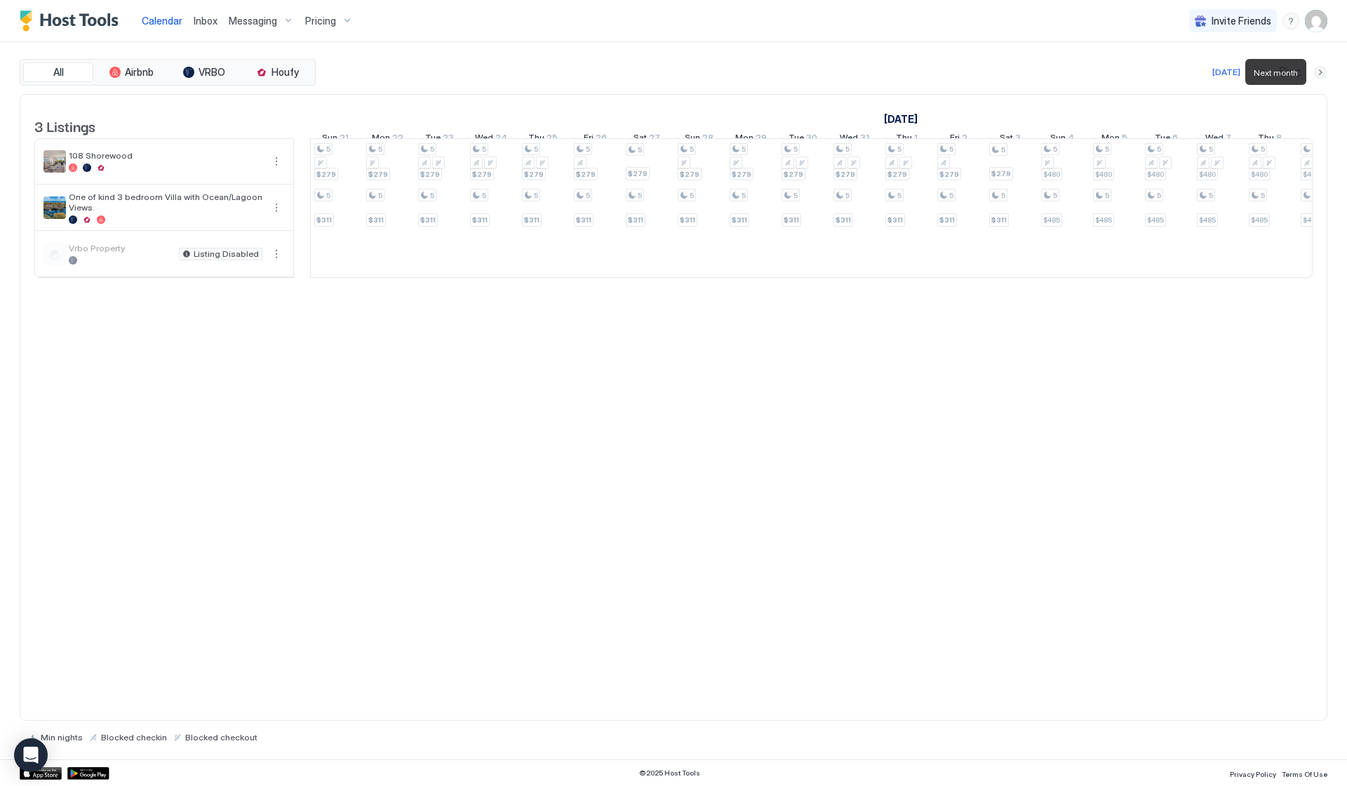
click at [1323, 72] on button "Next month" at bounding box center [1320, 72] width 14 height 14
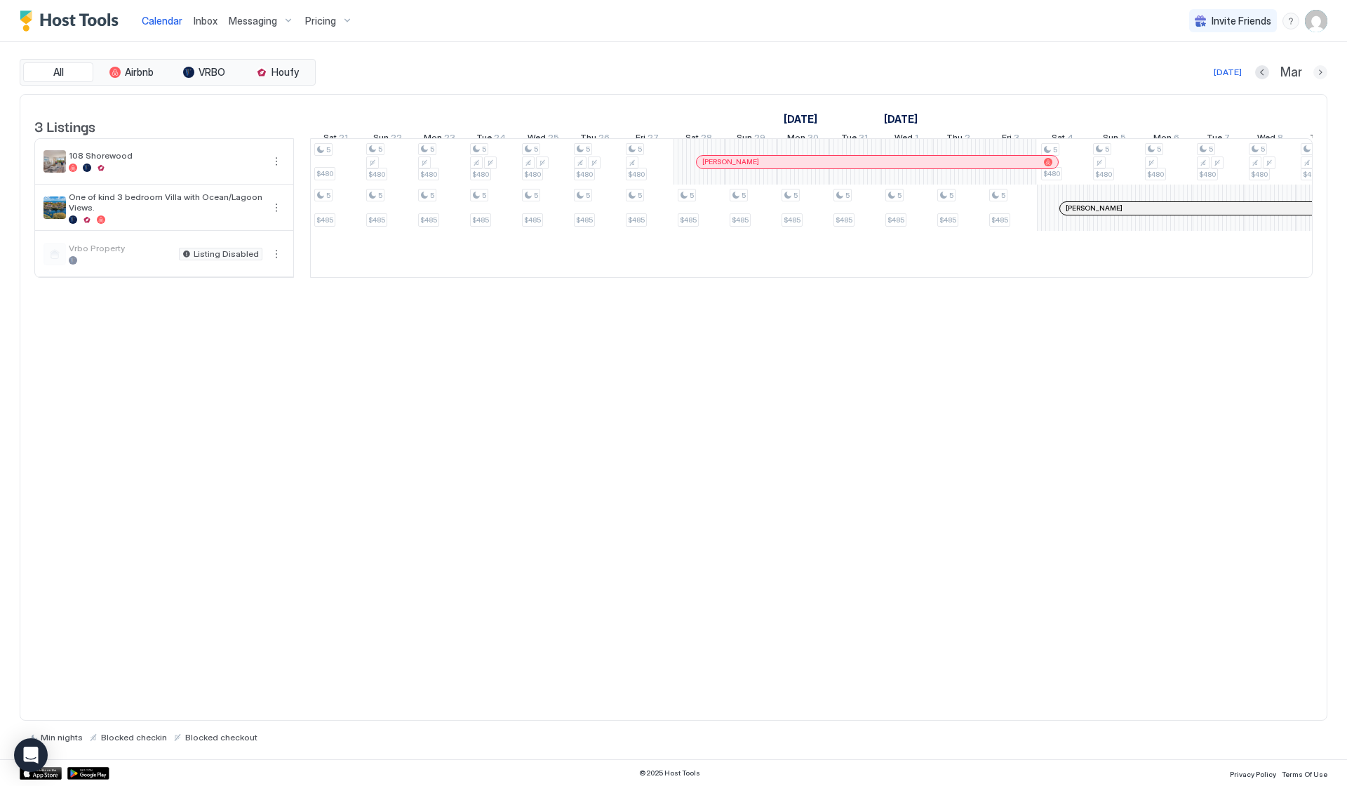
click at [1315, 66] on button "Next month" at bounding box center [1320, 72] width 14 height 14
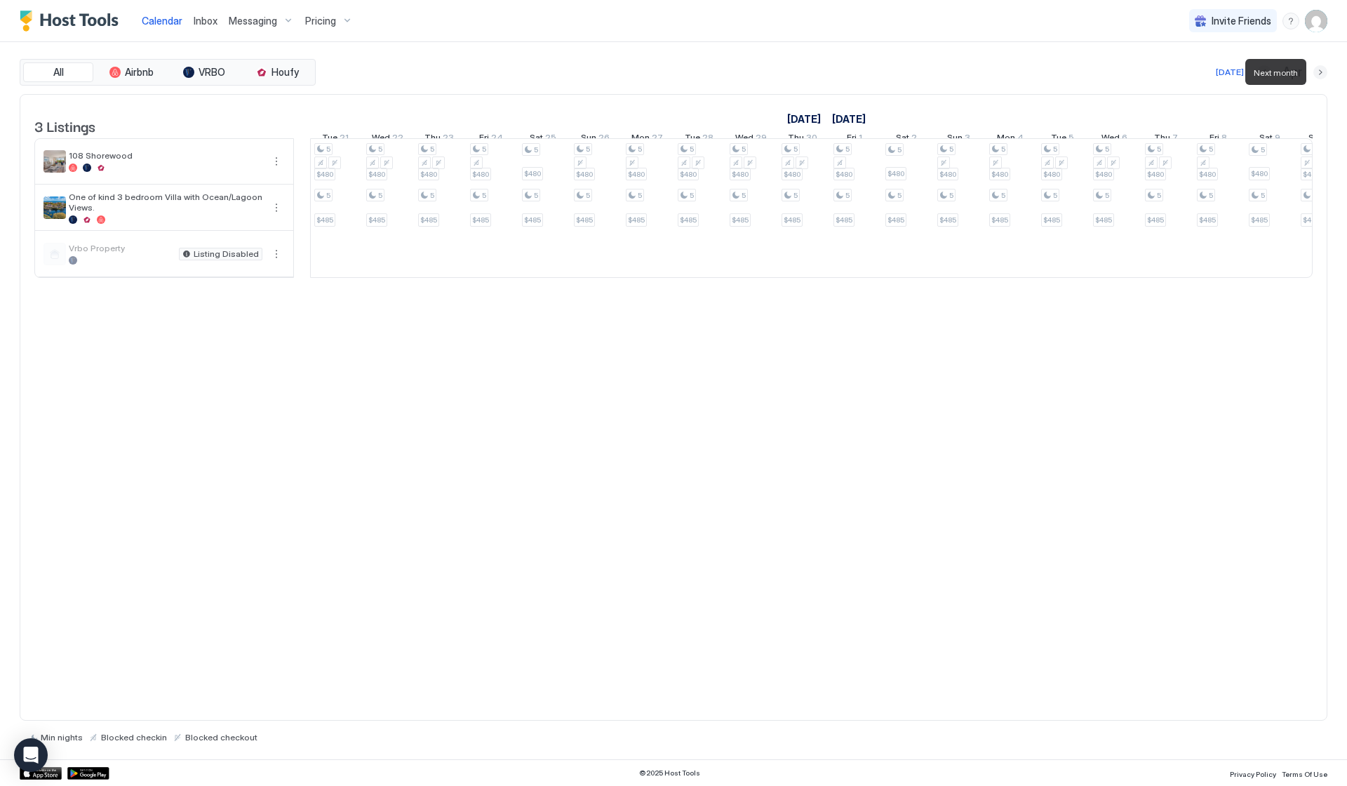
click at [1314, 71] on button "Next month" at bounding box center [1320, 72] width 14 height 14
click at [1319, 70] on button "Next month" at bounding box center [1320, 72] width 14 height 14
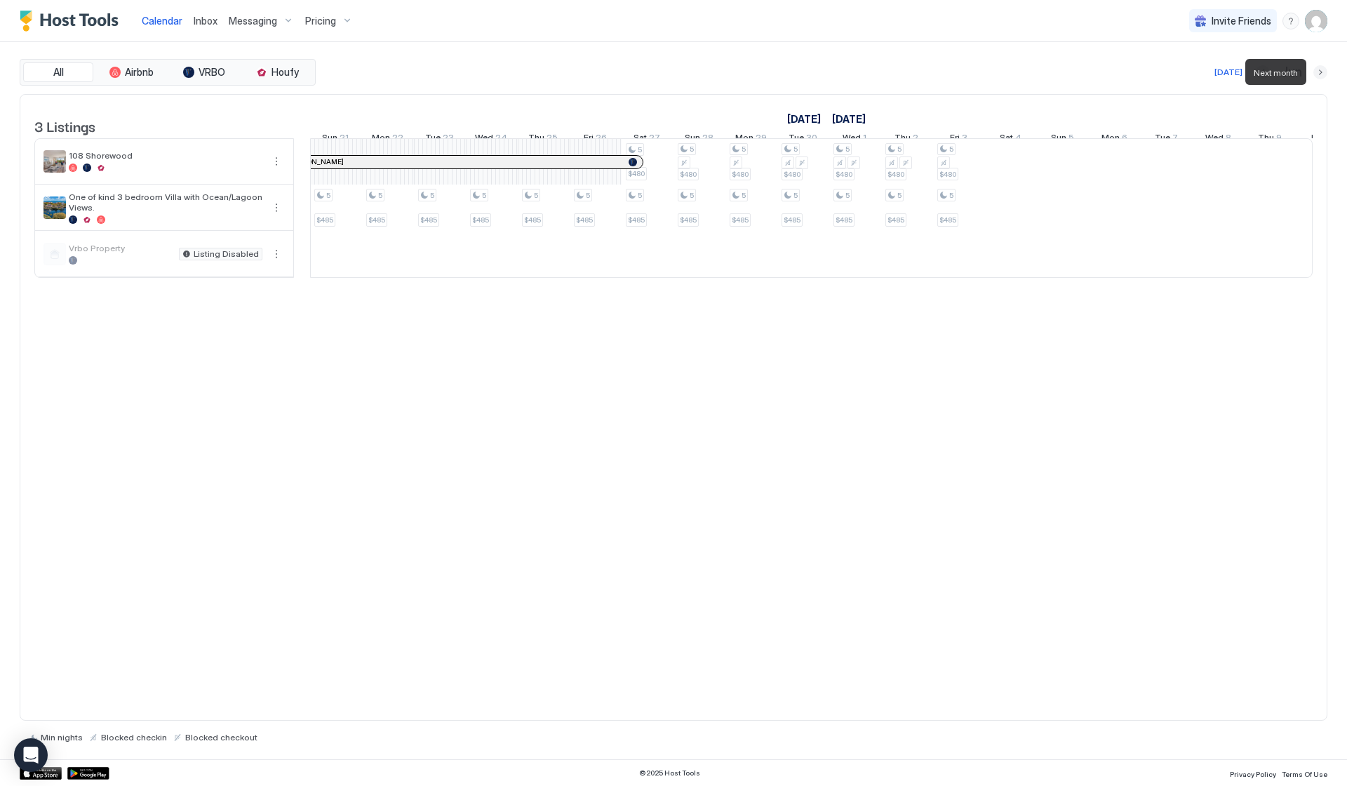
click at [1319, 70] on button "Next month" at bounding box center [1320, 72] width 14 height 14
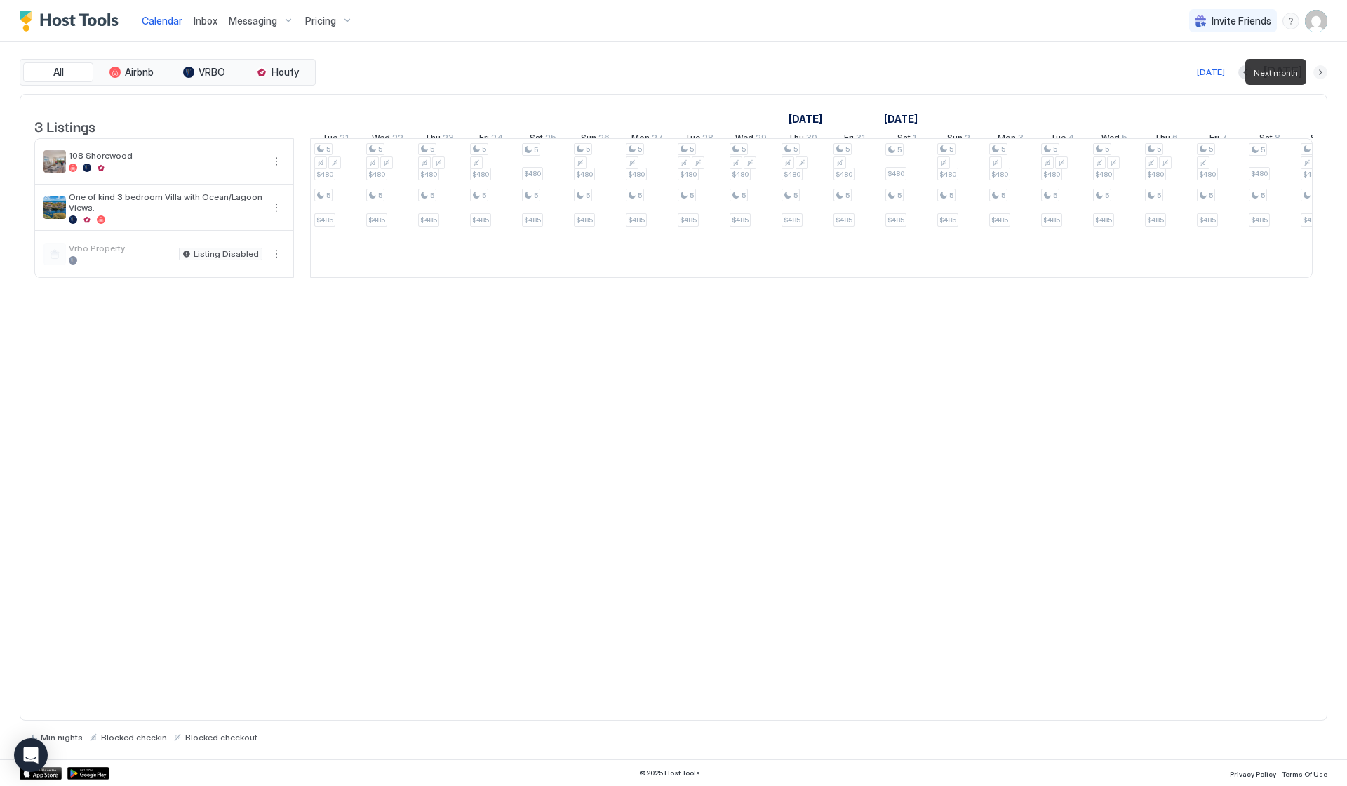
click at [1319, 70] on button "Next month" at bounding box center [1320, 72] width 14 height 14
click at [1258, 75] on button "Previous month" at bounding box center [1261, 72] width 14 height 14
click at [1258, 75] on div "[DATE] [DATE]" at bounding box center [823, 72] width 1009 height 17
click at [1252, 75] on button "Previous month" at bounding box center [1245, 72] width 14 height 14
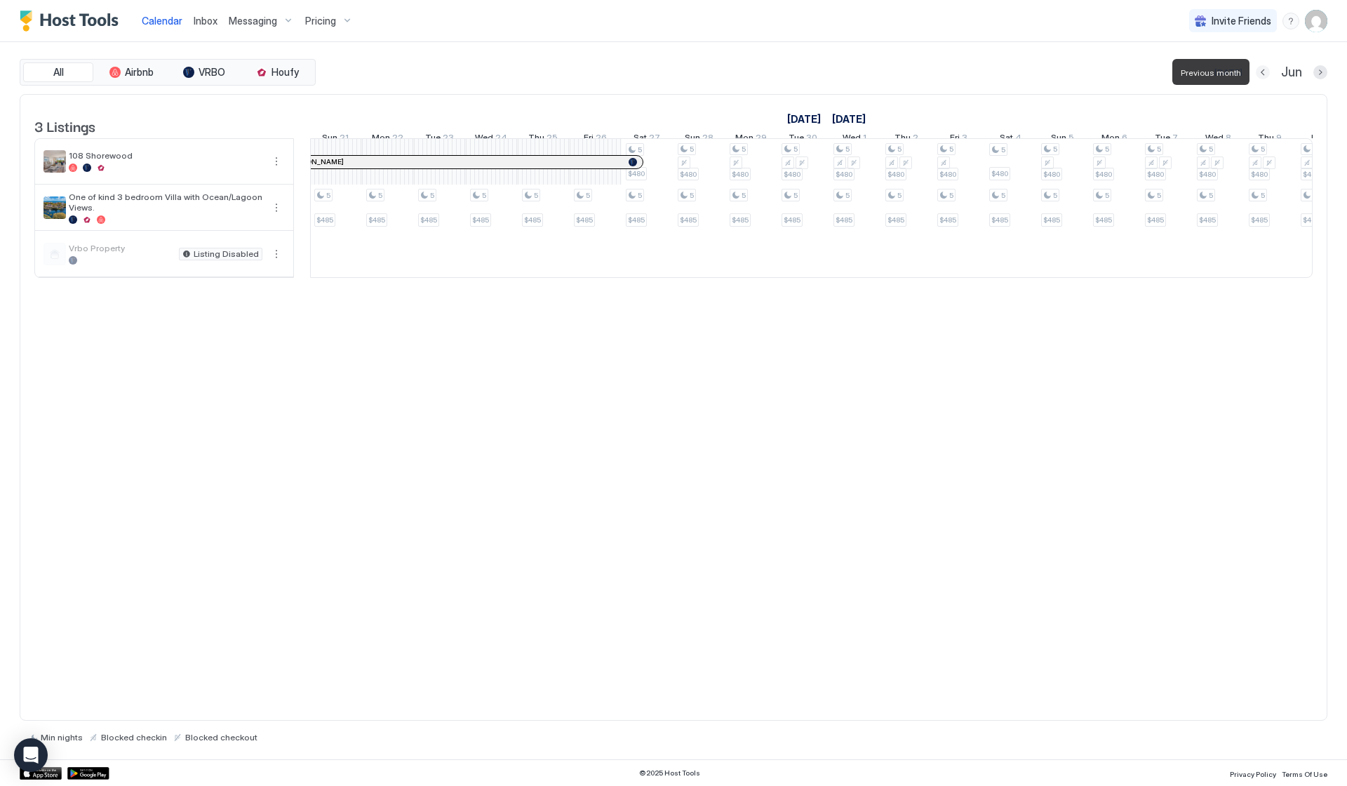
click at [1264, 75] on button "Previous month" at bounding box center [1263, 72] width 14 height 14
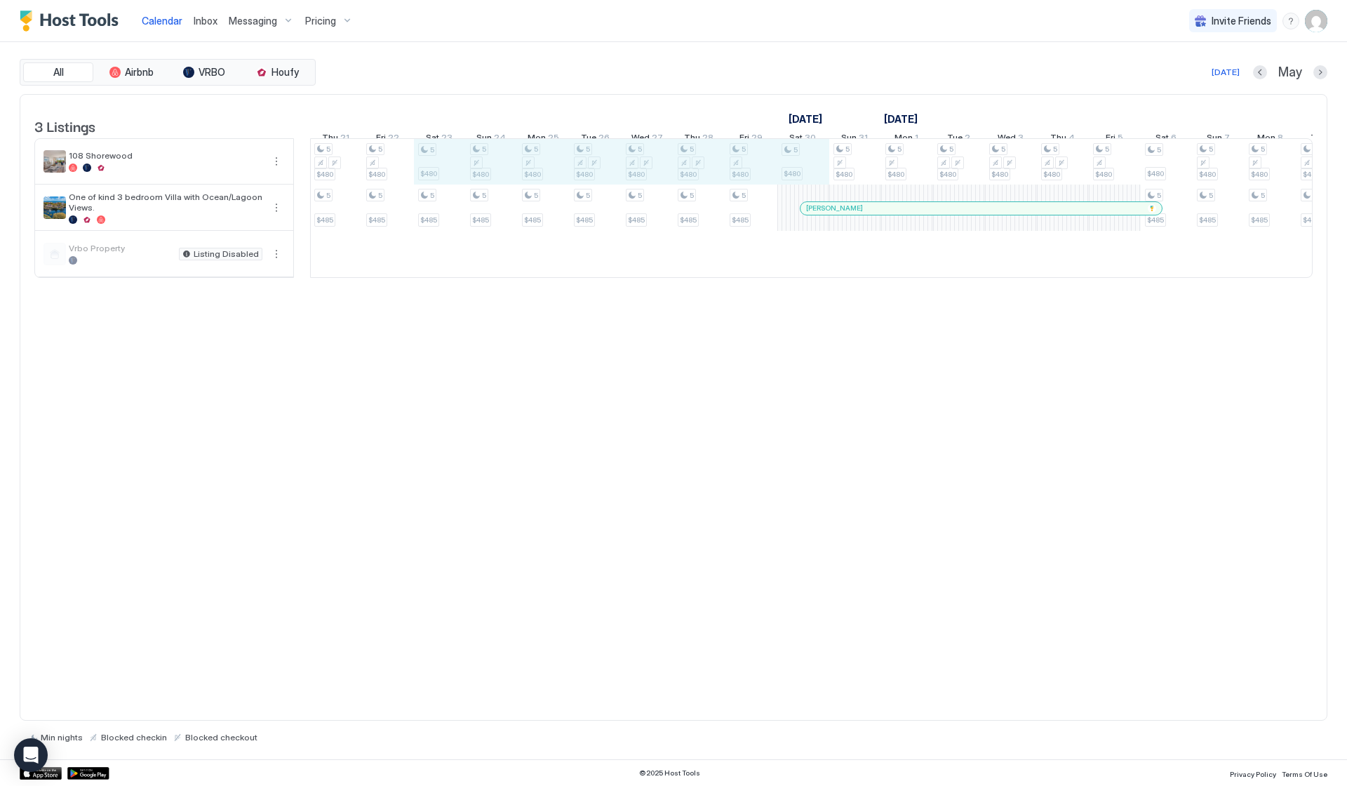
drag, startPoint x: 446, startPoint y: 166, endPoint x: 791, endPoint y: 170, distance: 345.2
click at [791, 170] on div "5 $480 5 $485 5 $480 5 $485 5 $480 5 $485 5 $480 5 $485 5 $480 5 $485 5 $480 5 …" at bounding box center [1062, 208] width 3063 height 138
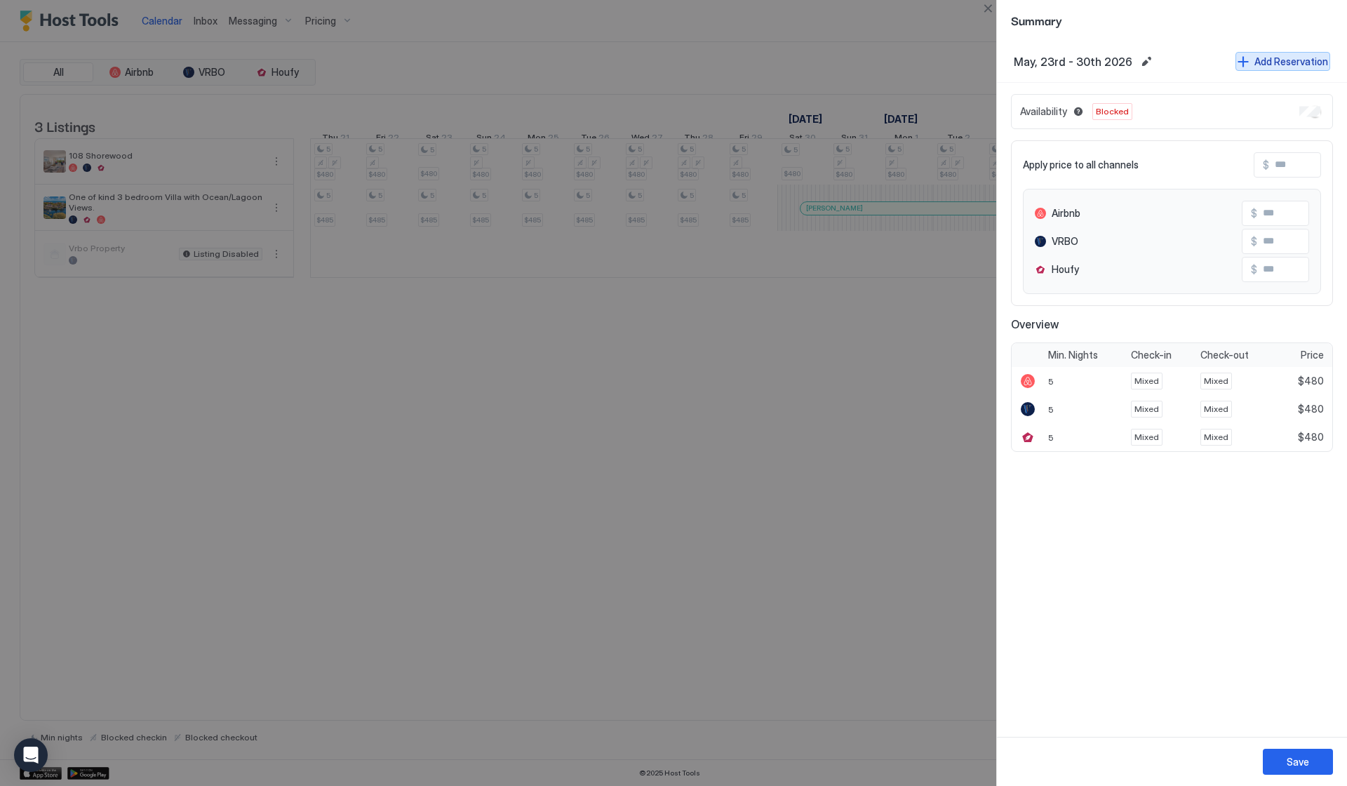
click at [1250, 65] on button "Add Reservation" at bounding box center [1283, 61] width 95 height 19
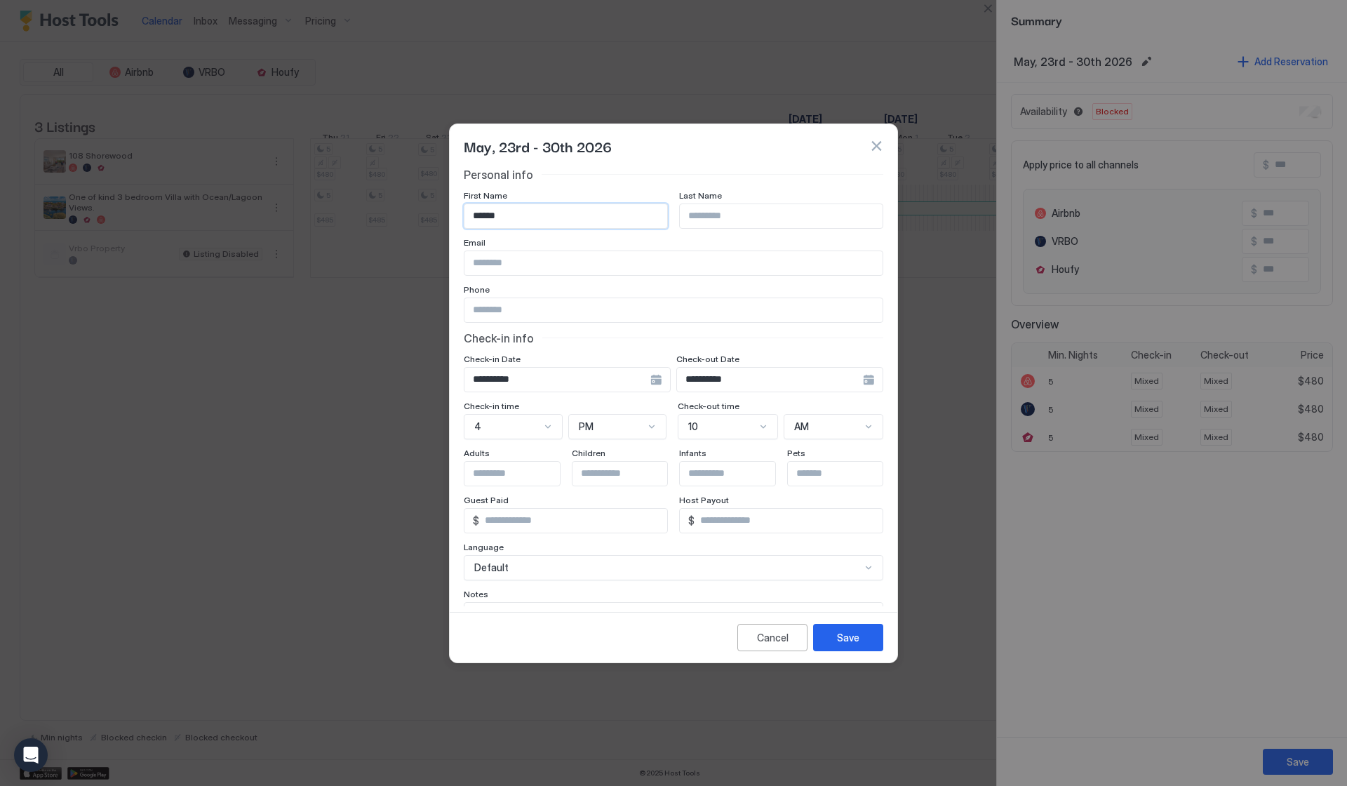
type input "******"
click at [835, 634] on button "Save" at bounding box center [848, 637] width 70 height 27
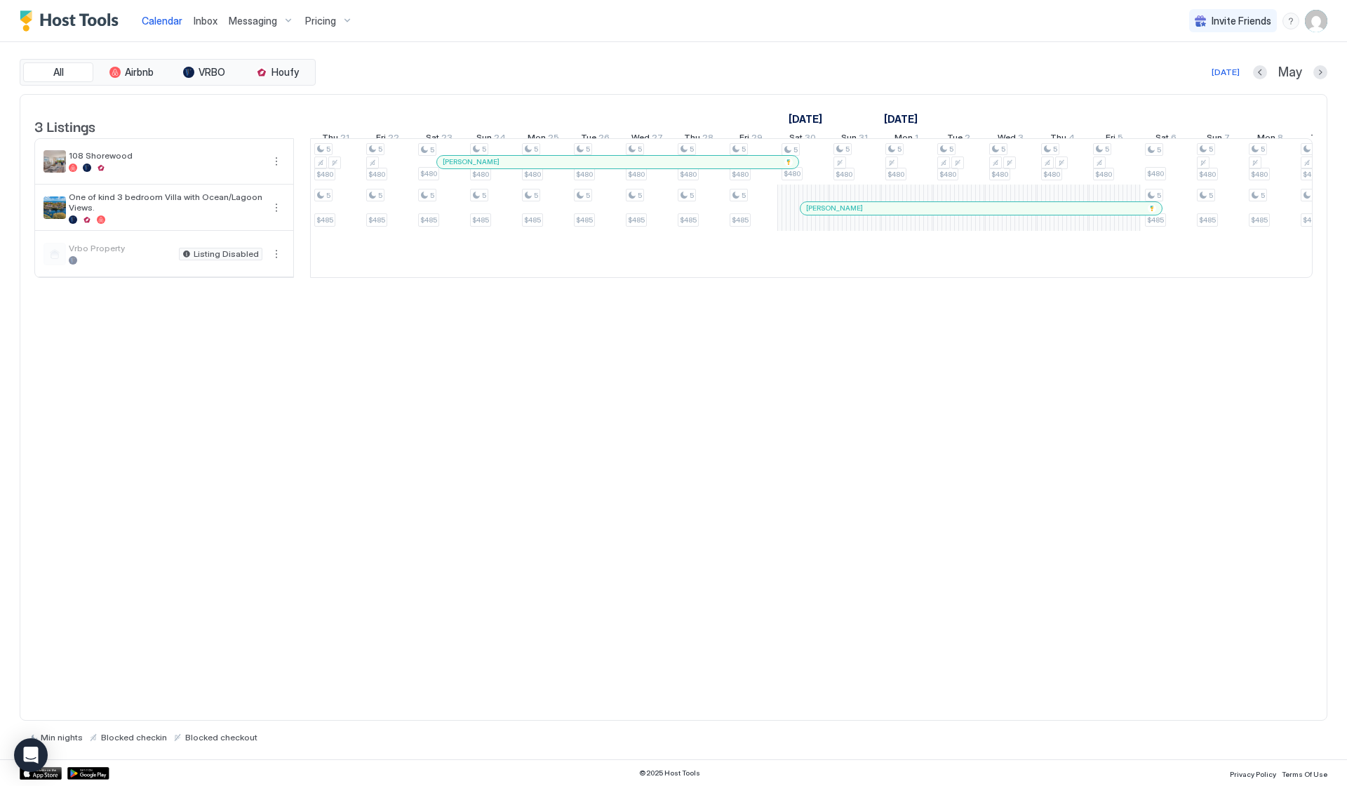
click at [210, 22] on span "Inbox" at bounding box center [206, 21] width 24 height 12
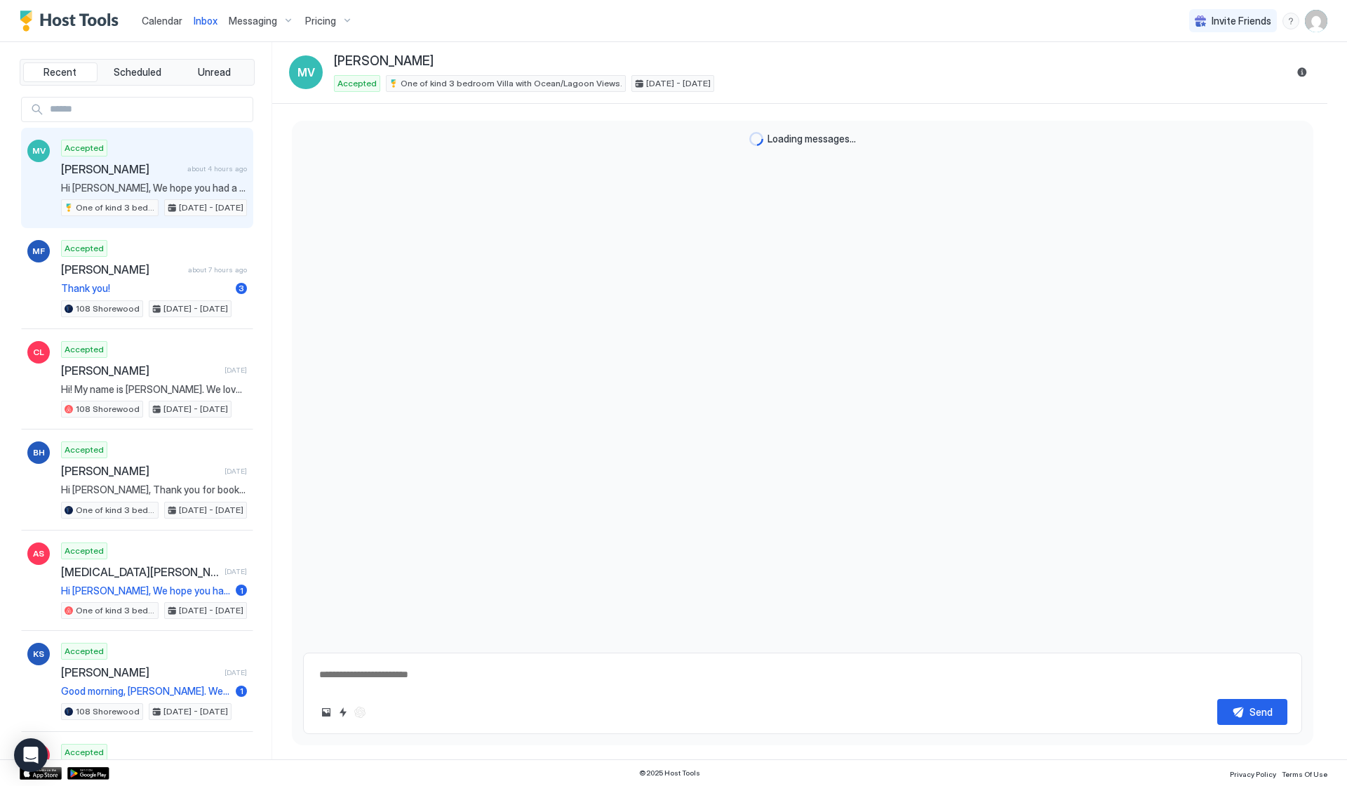
type textarea "*"
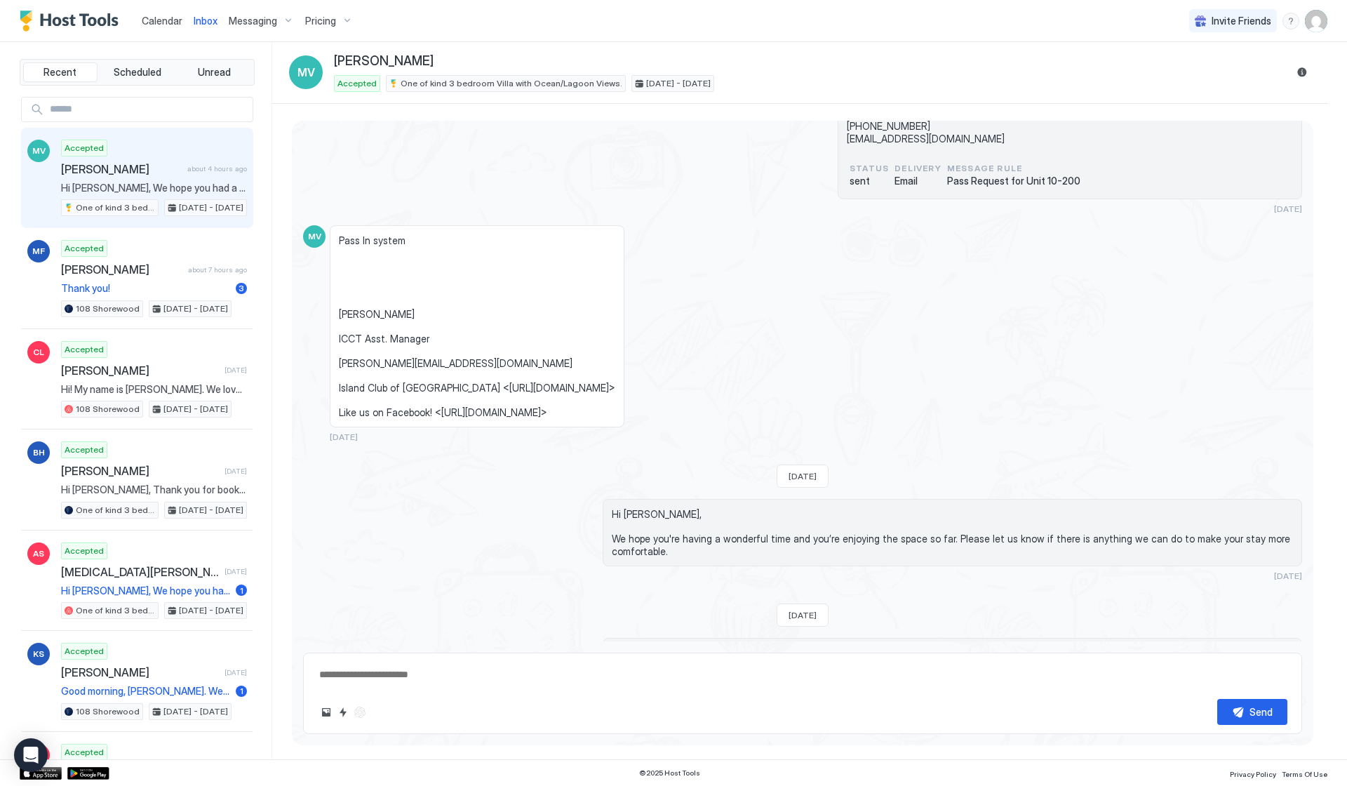
scroll to position [637, 0]
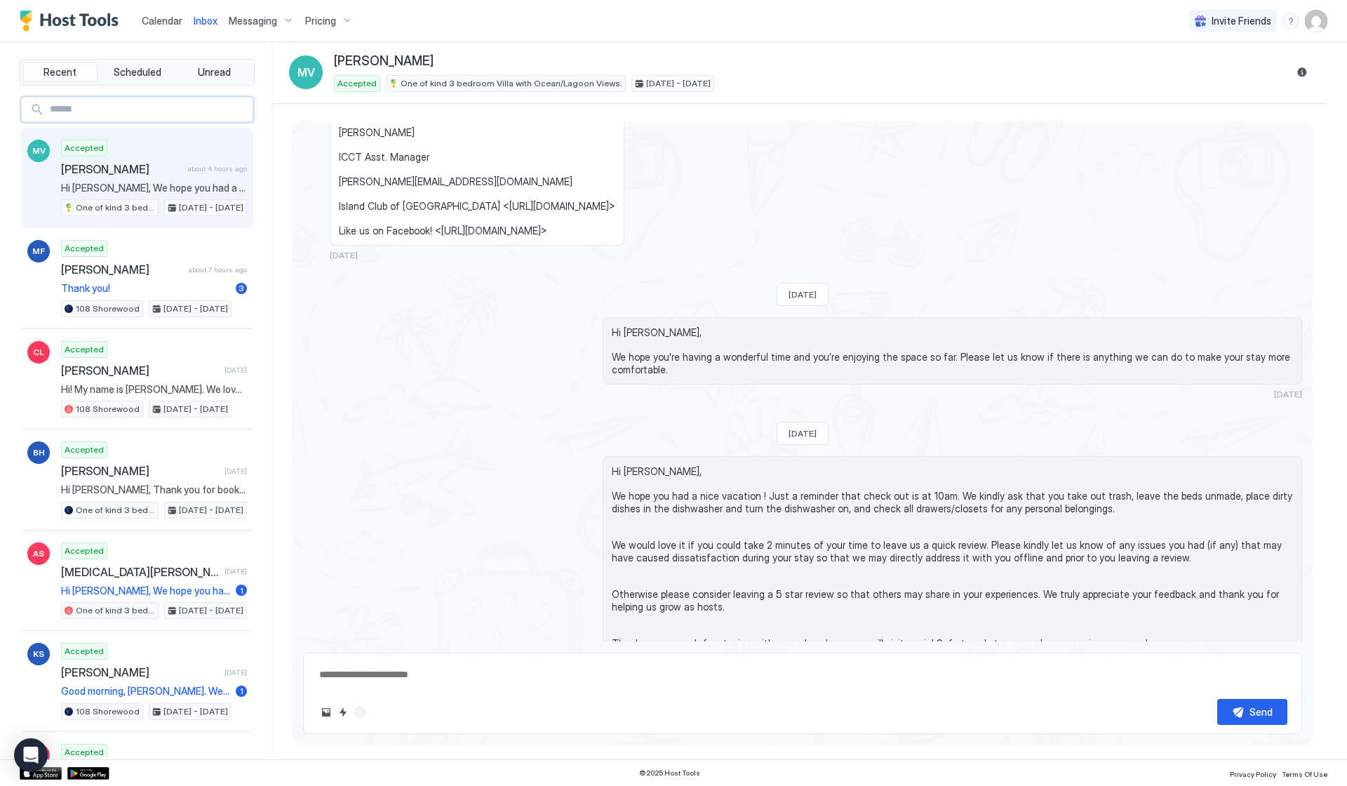
click at [123, 105] on input "Input Field" at bounding box center [148, 110] width 208 height 24
type input "*"
type textarea "*"
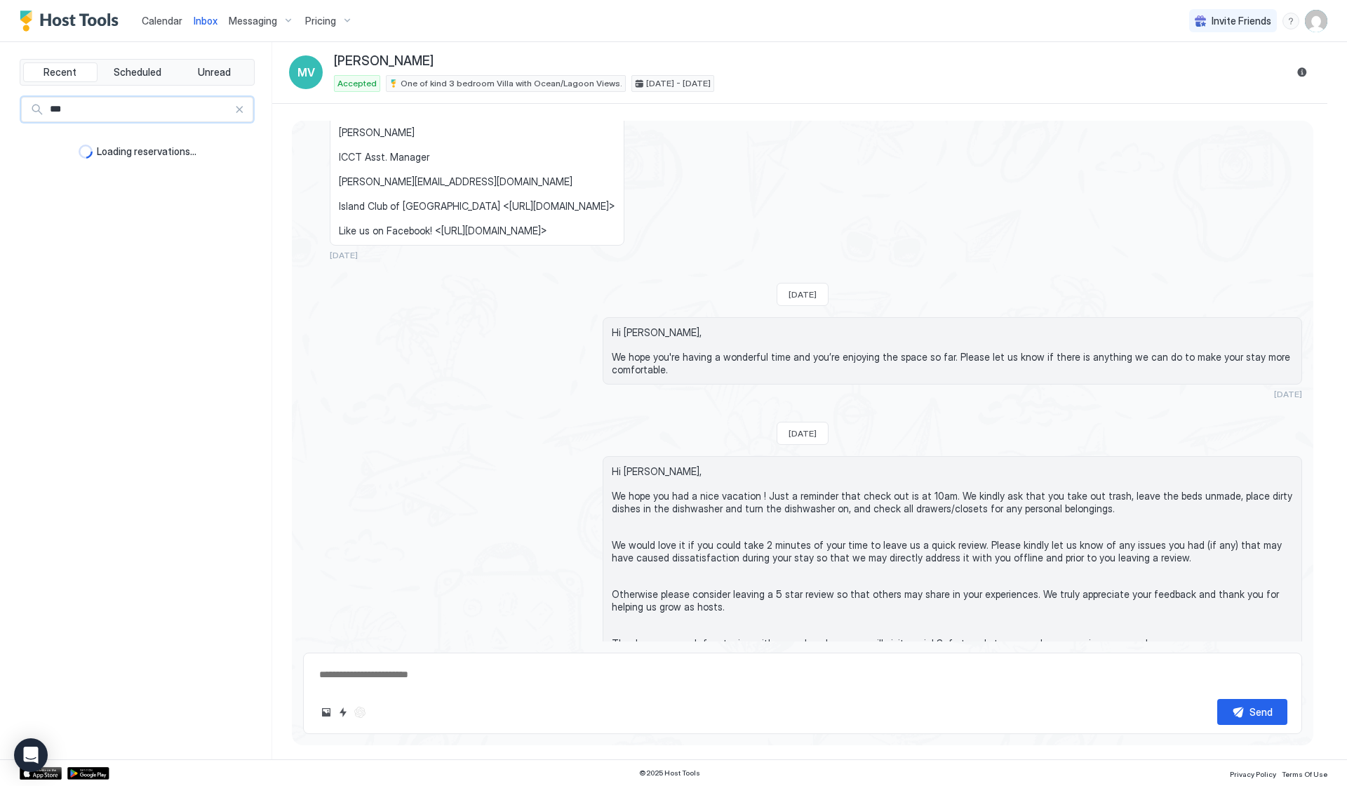
type input "****"
type textarea "*"
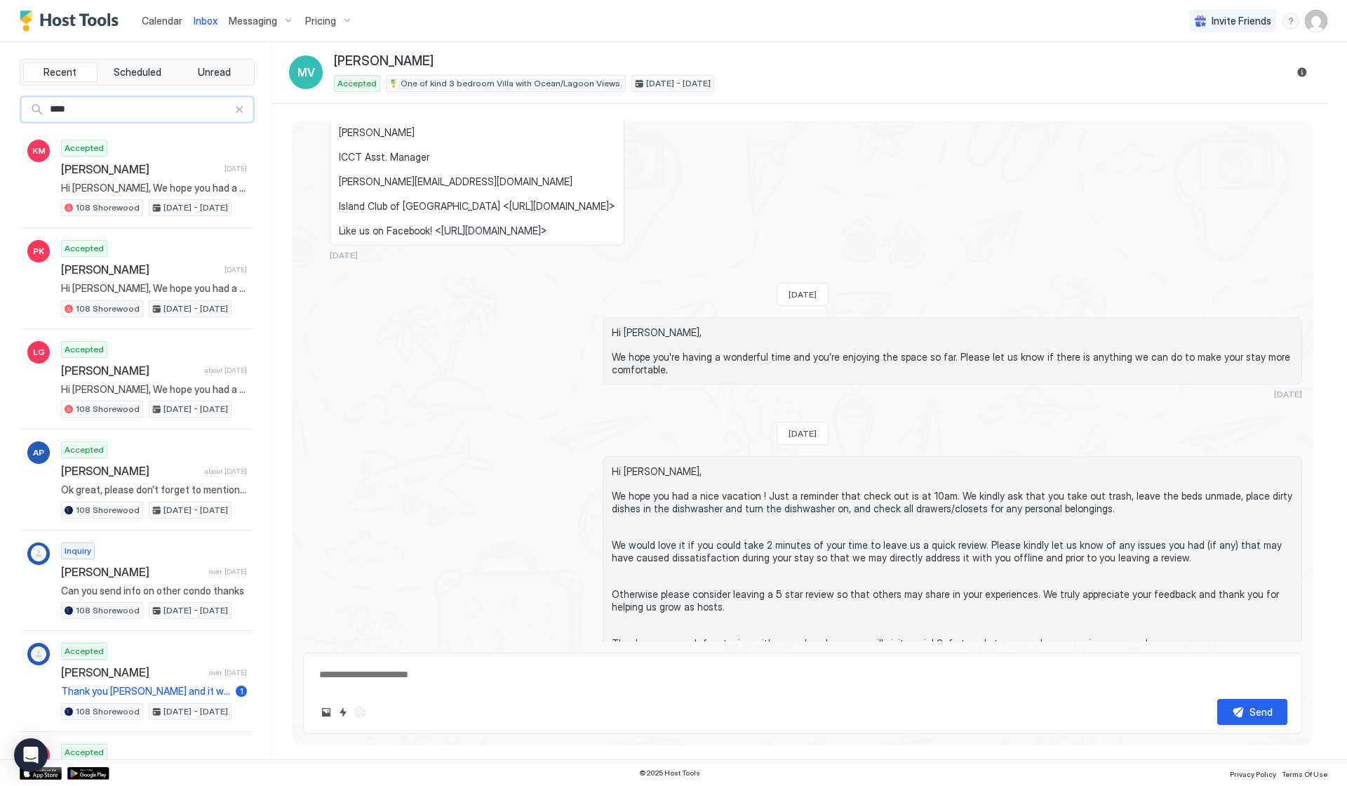
type input "***"
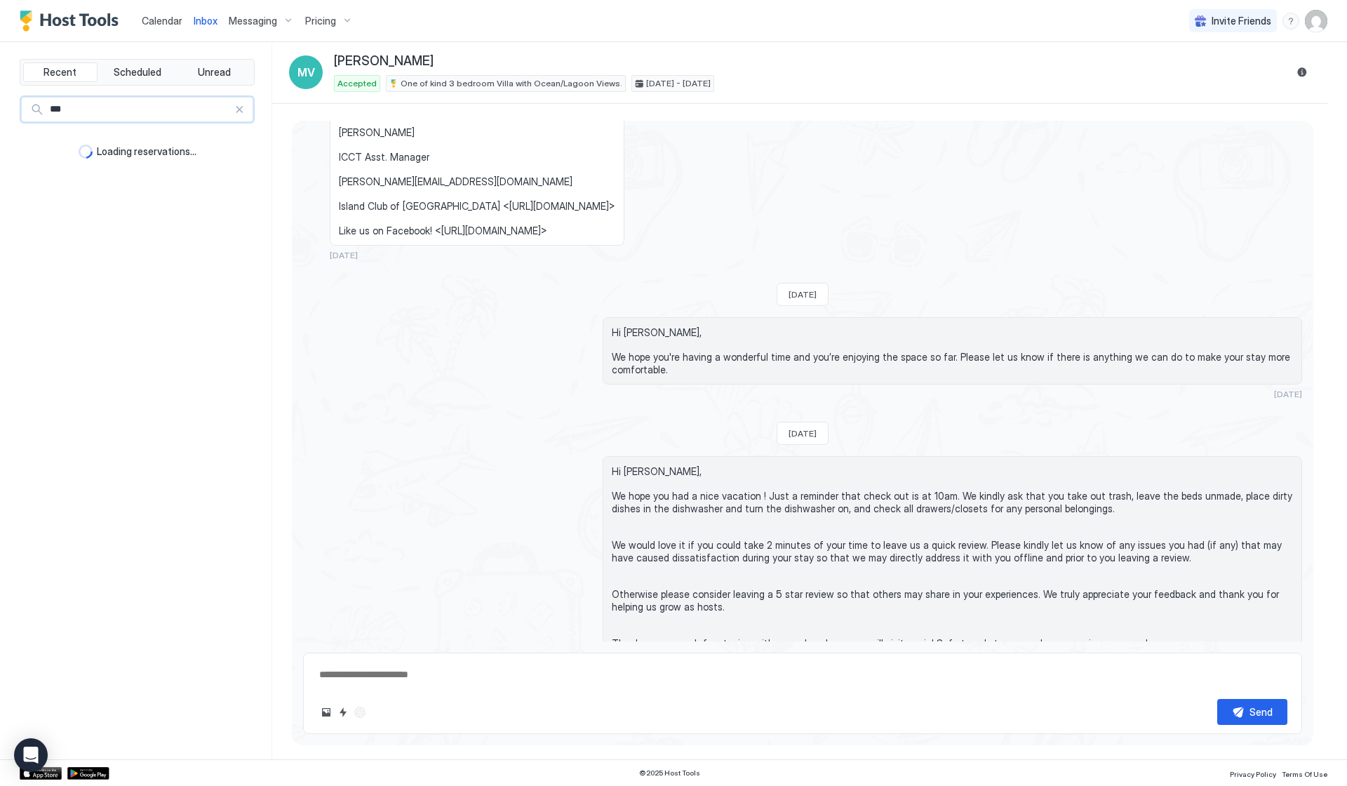
type textarea "*"
type input "**"
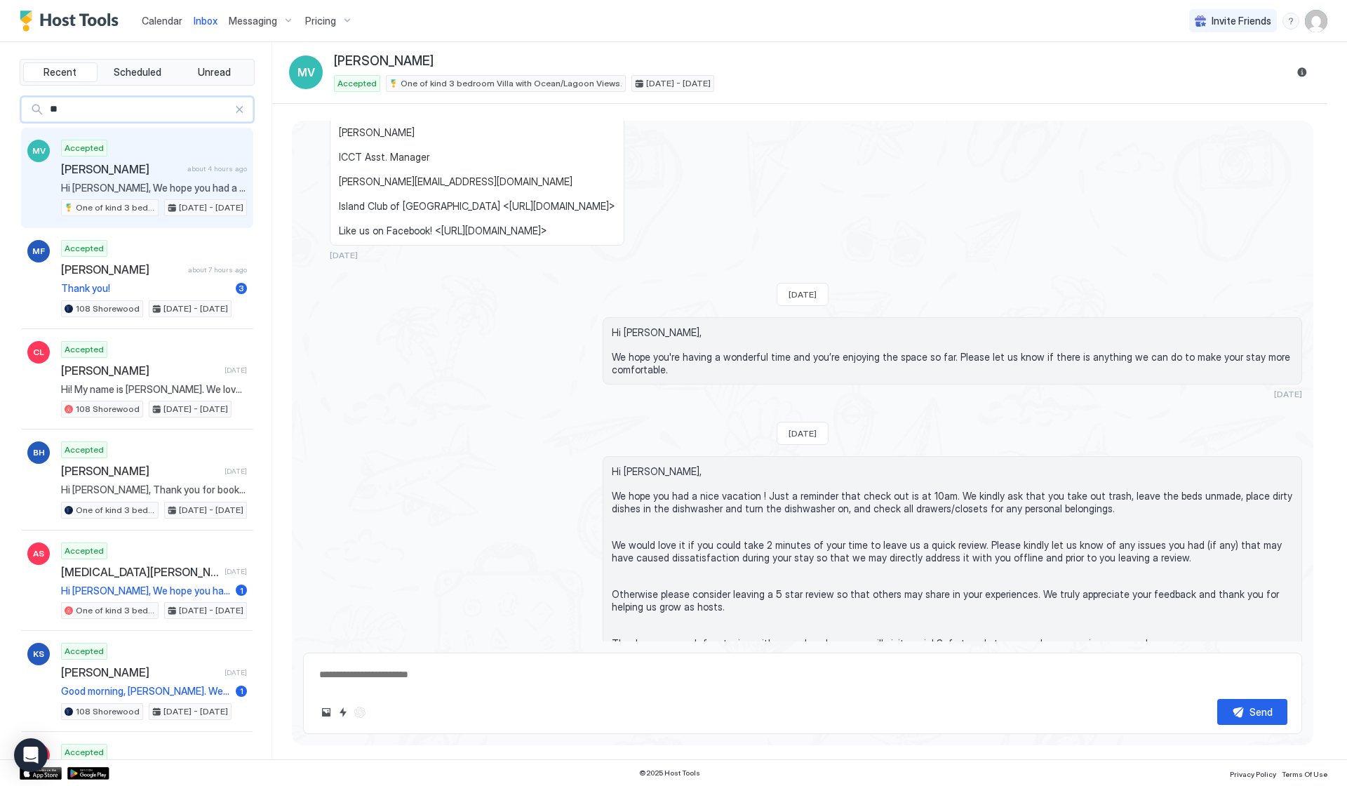
type textarea "*"
type input "***"
type textarea "*"
type input "****"
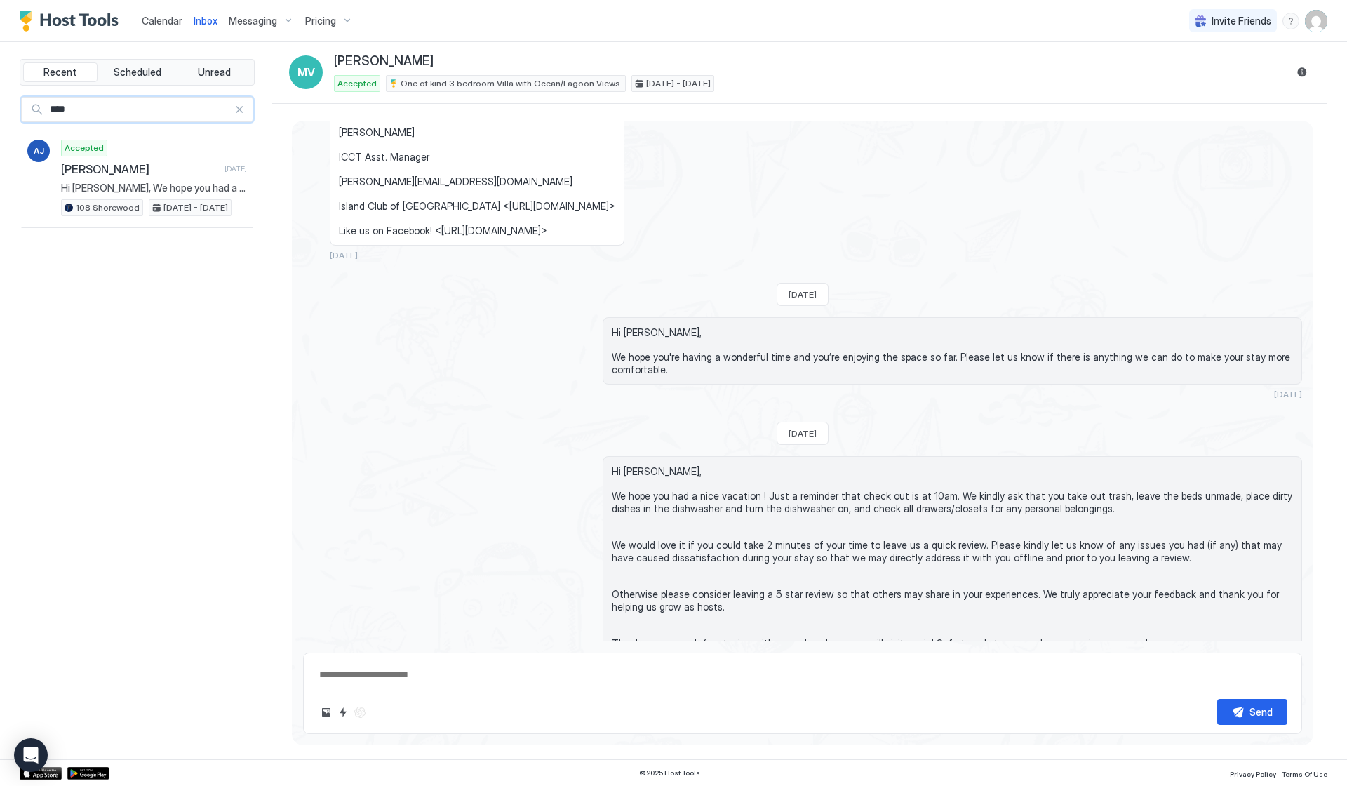
type textarea "*"
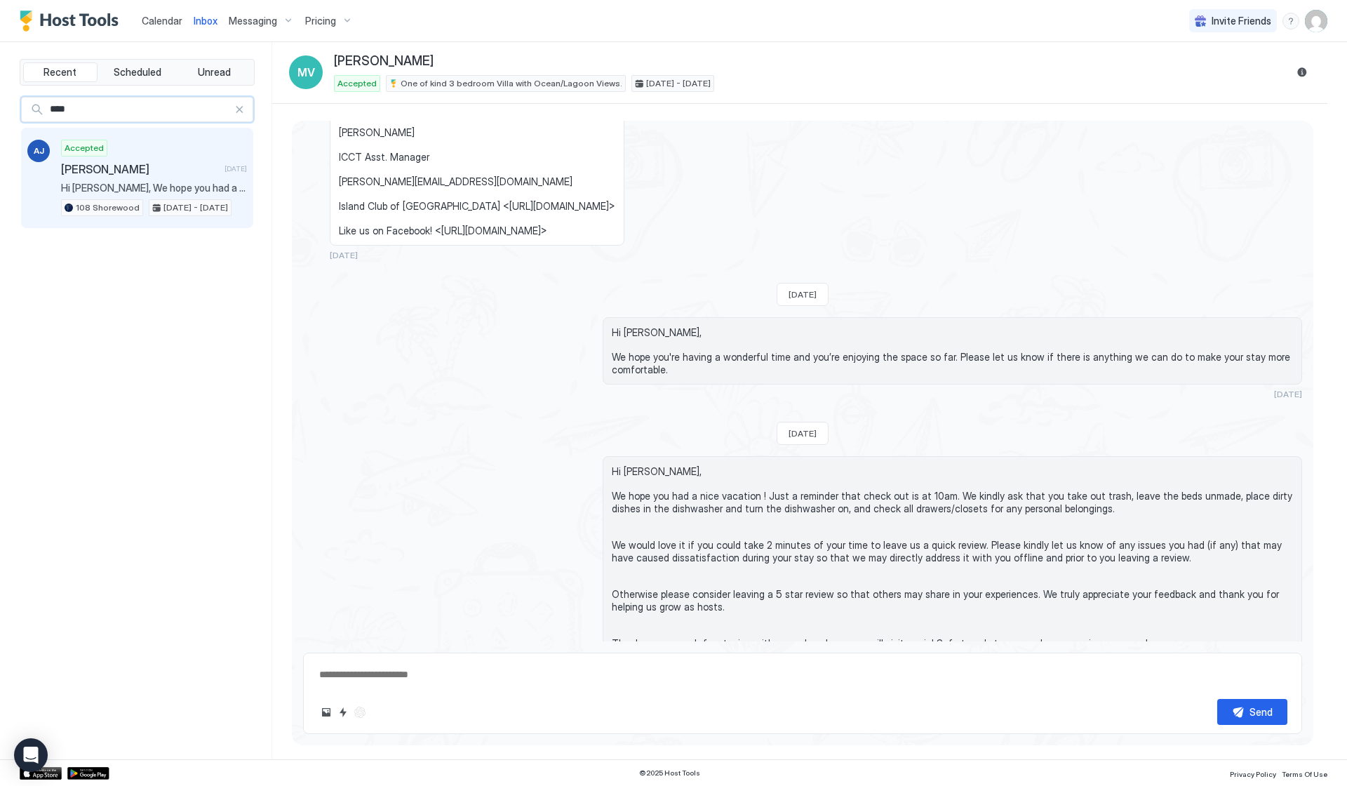
type input "****"
click at [135, 189] on span "Hi [PERSON_NAME], We hope you had a nice vacation ! Just a reminder that check …" at bounding box center [154, 188] width 186 height 13
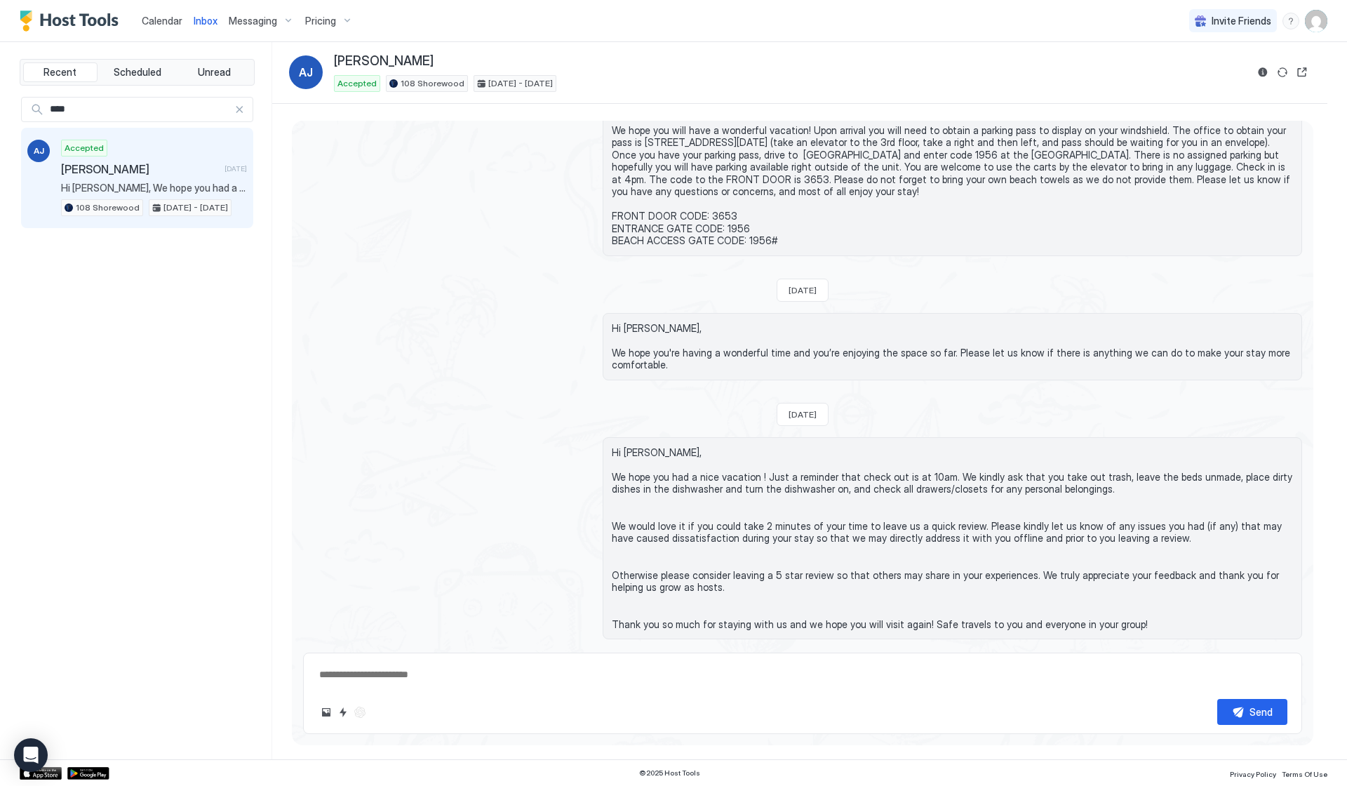
scroll to position [352, 0]
click at [258, 25] on span "Messaging" at bounding box center [253, 21] width 48 height 13
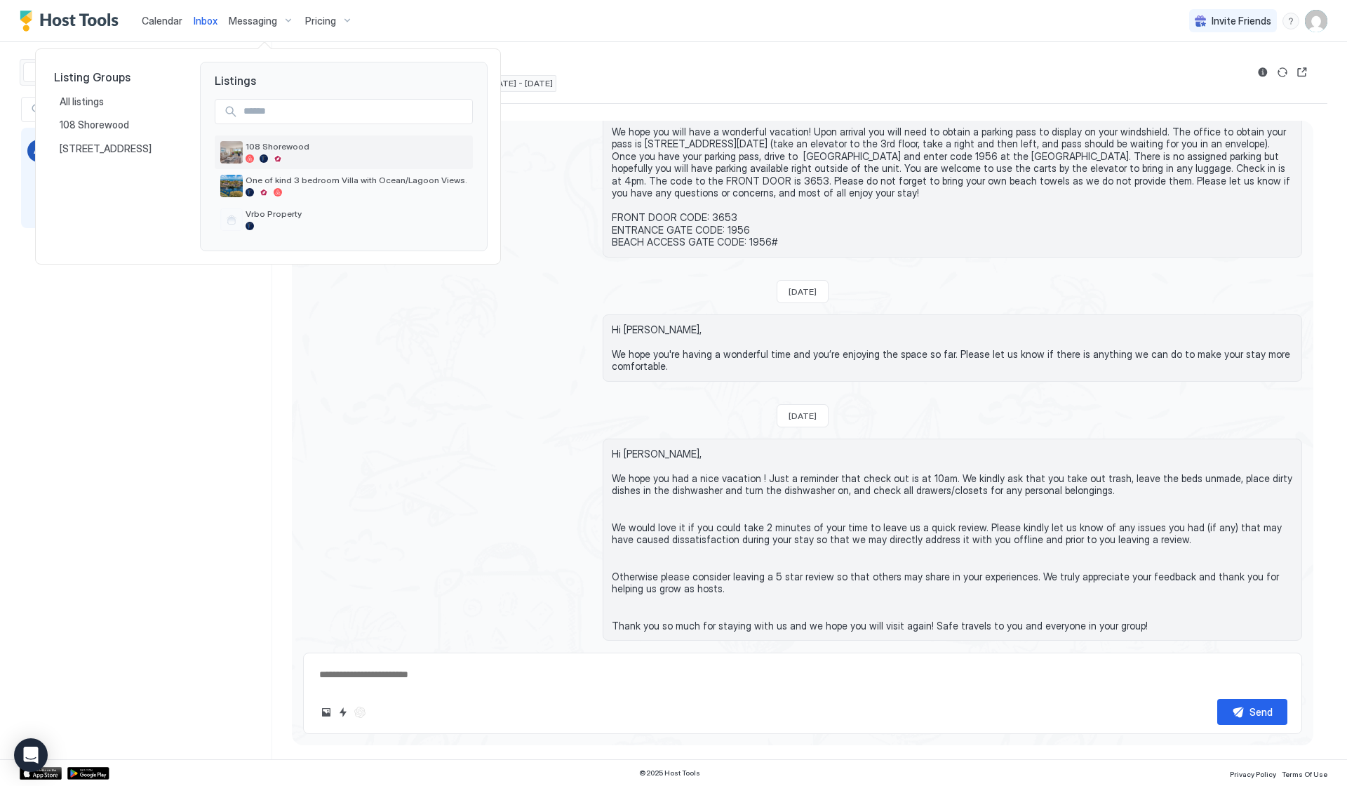
click at [290, 152] on span "108 Shorewood" at bounding box center [357, 146] width 222 height 11
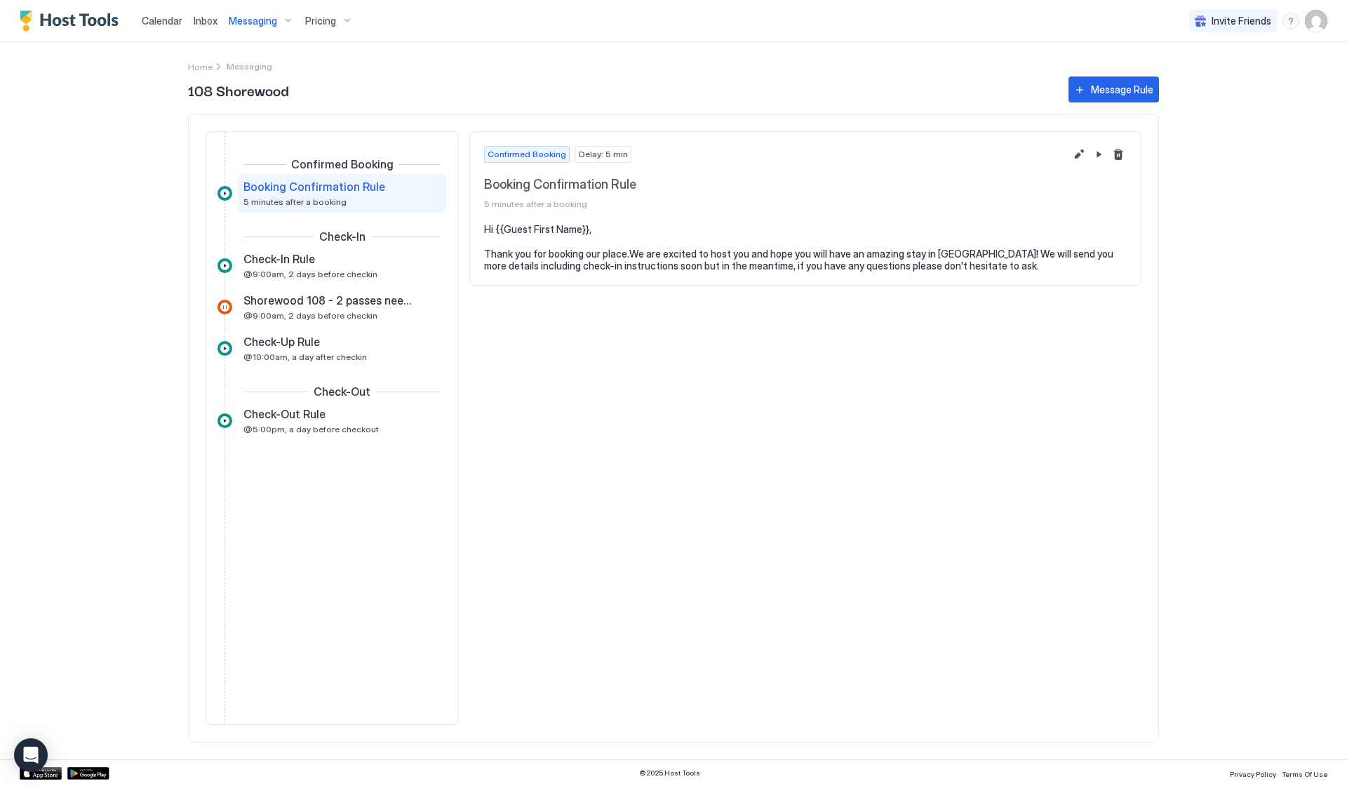
click at [204, 24] on span "Inbox" at bounding box center [206, 21] width 24 height 12
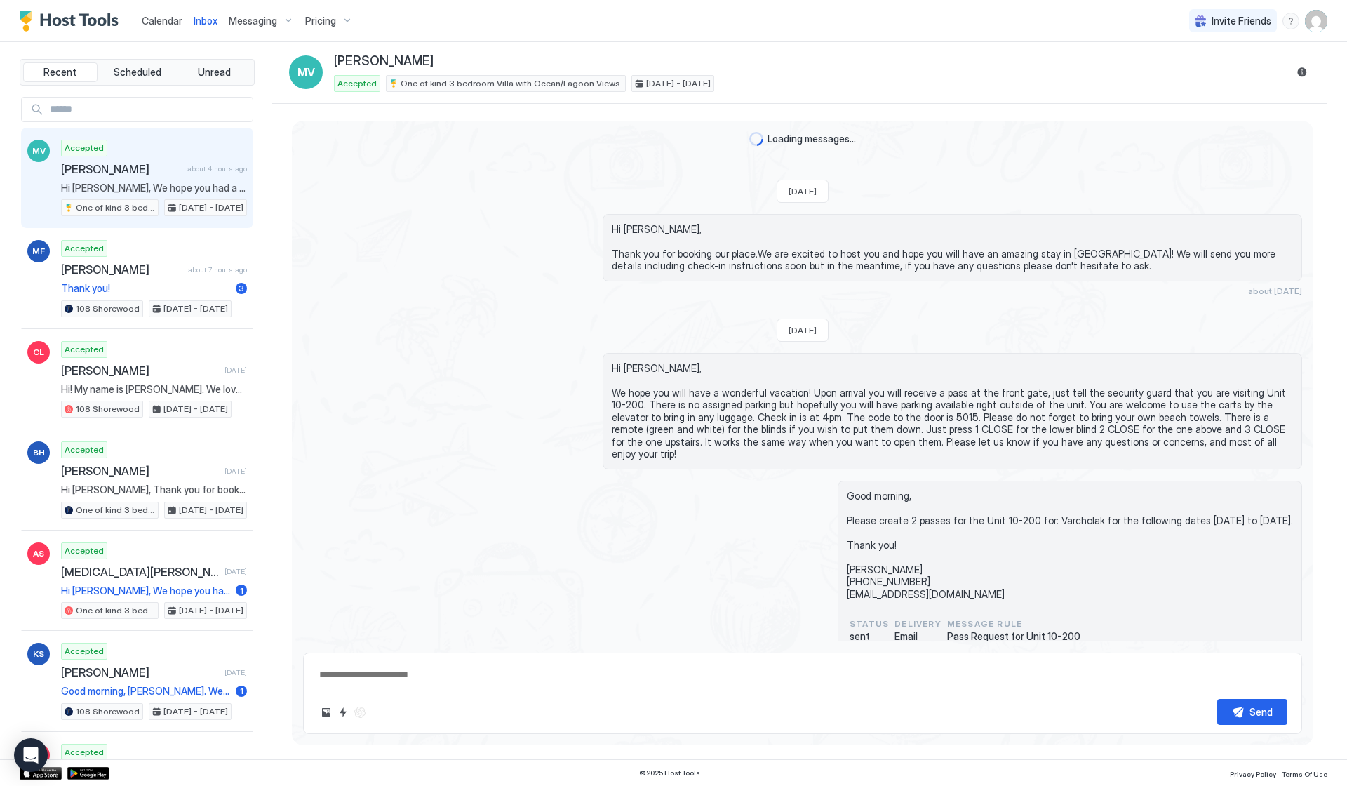
scroll to position [637, 0]
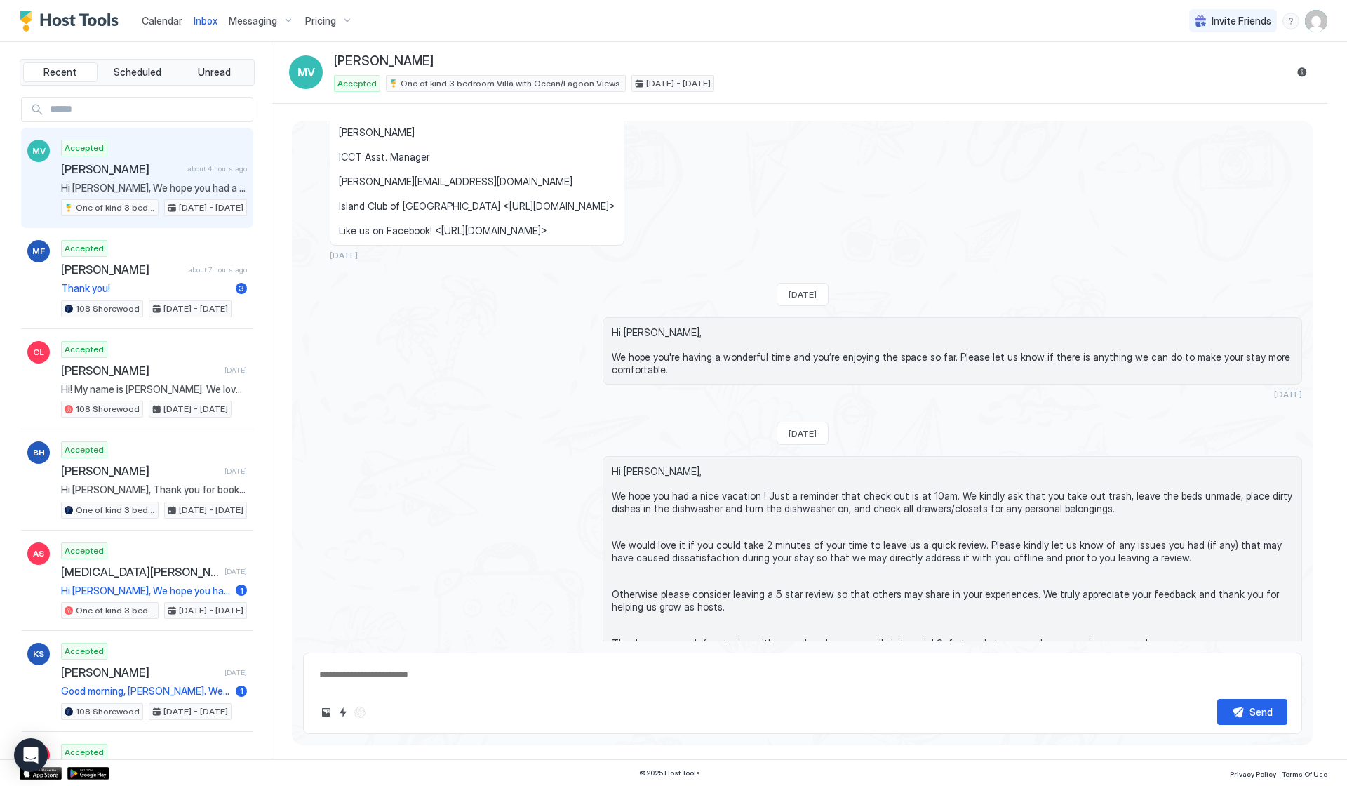
click at [184, 22] on div "Calendar" at bounding box center [162, 21] width 52 height 26
click at [168, 25] on span "Calendar" at bounding box center [162, 21] width 41 height 12
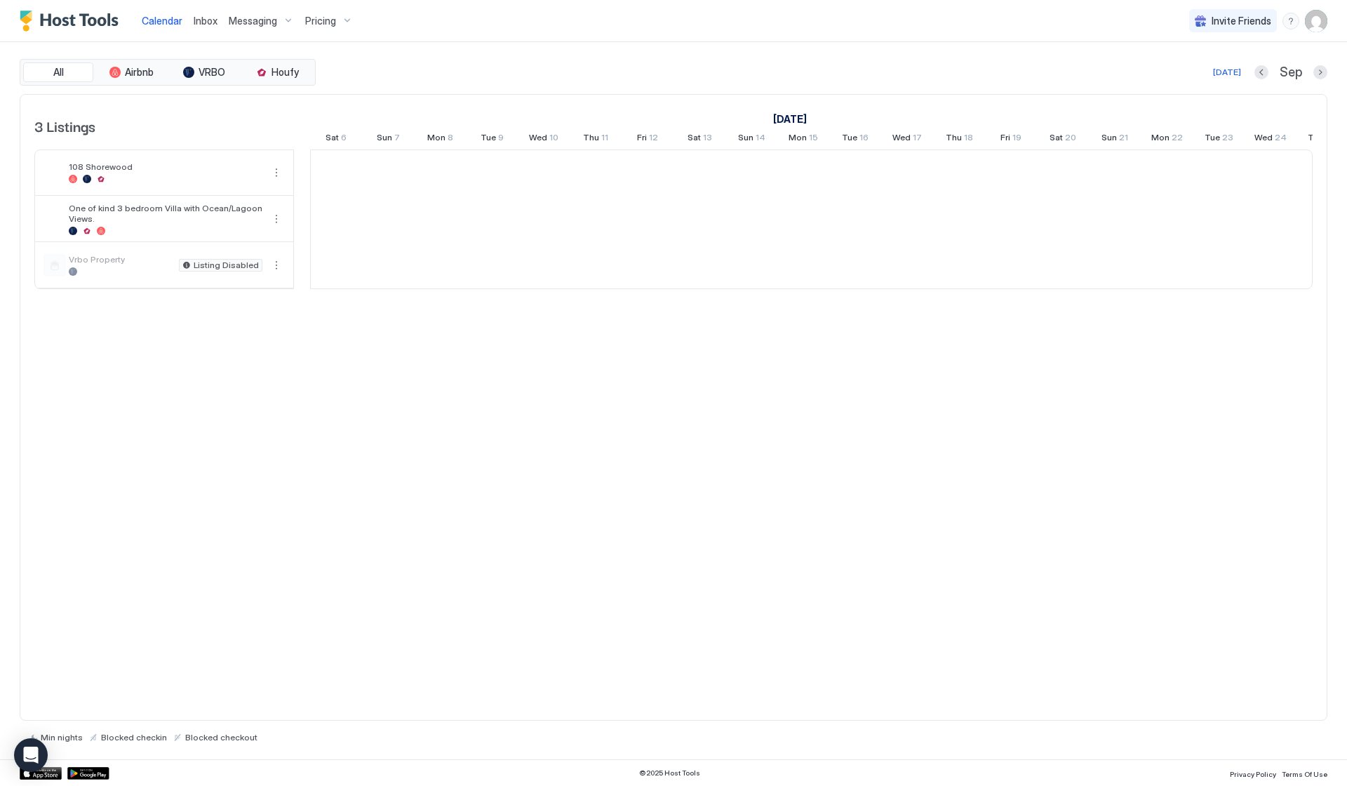
scroll to position [0, 779]
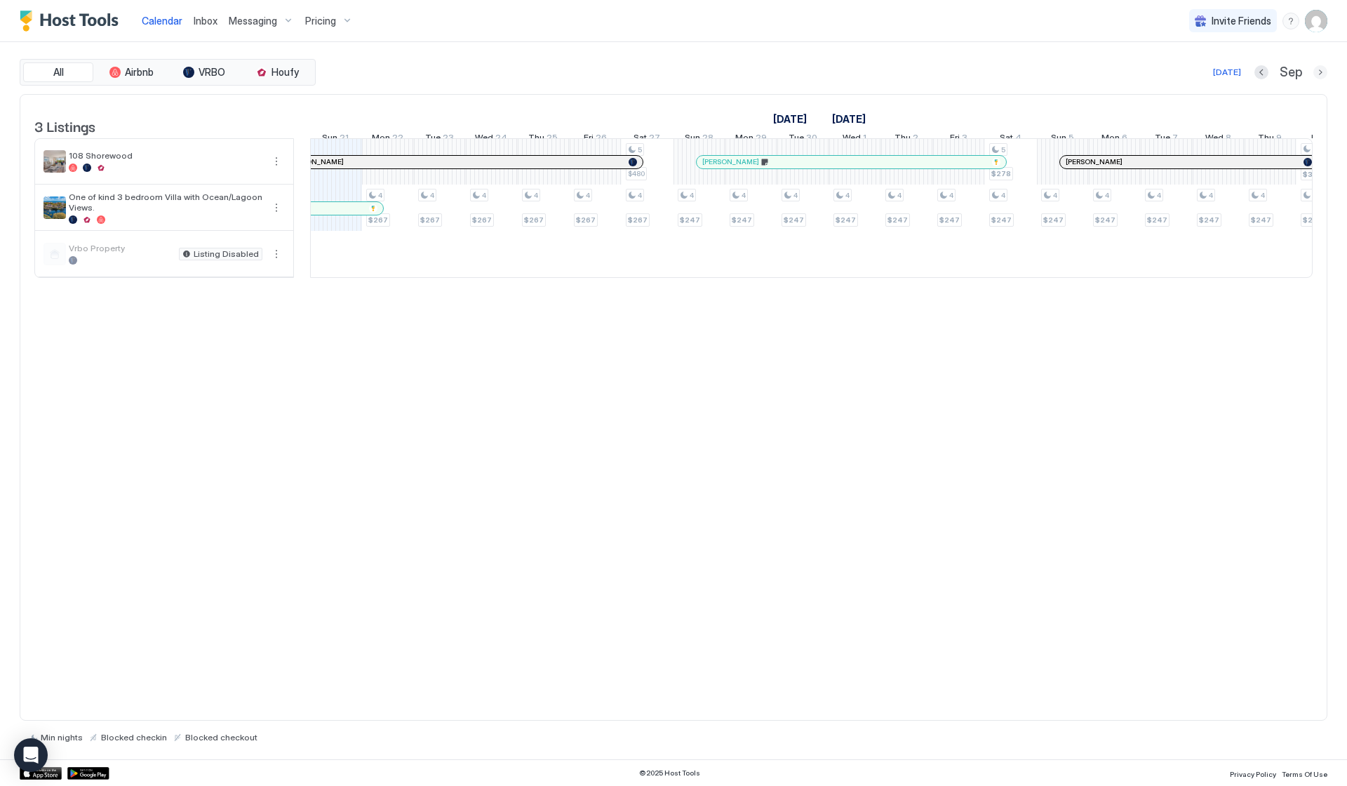
click at [1321, 66] on button "Next month" at bounding box center [1320, 72] width 14 height 14
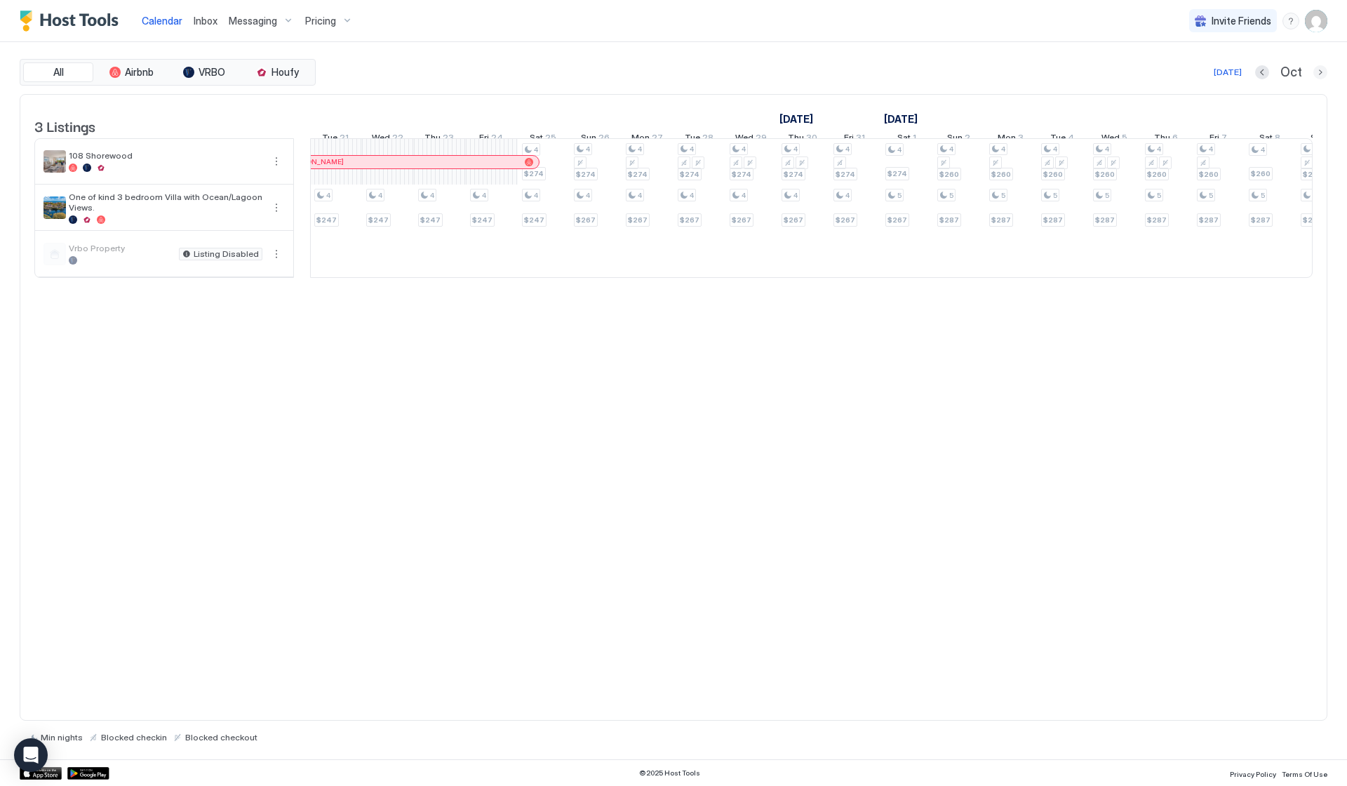
click at [1321, 66] on button "Next month" at bounding box center [1320, 72] width 14 height 14
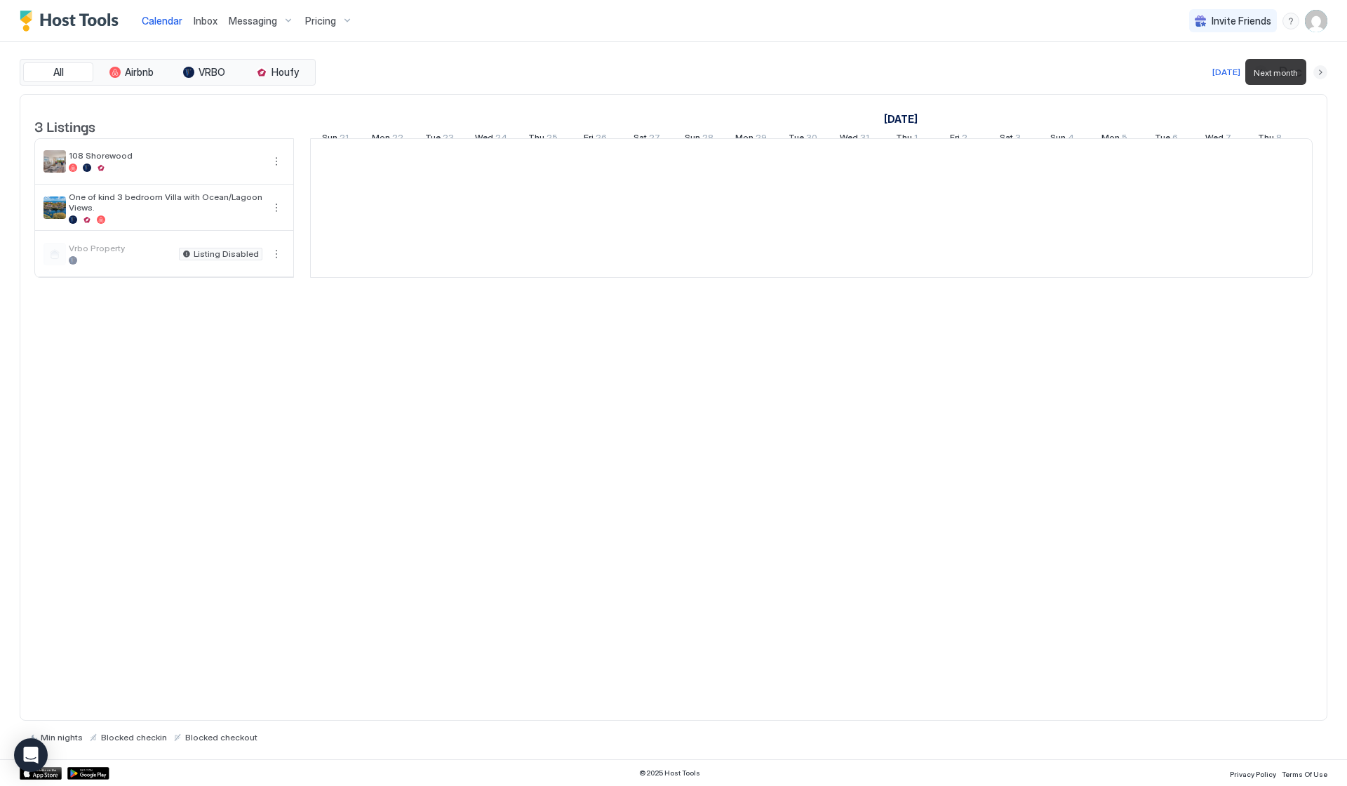
click at [1321, 66] on button "Next month" at bounding box center [1320, 72] width 14 height 14
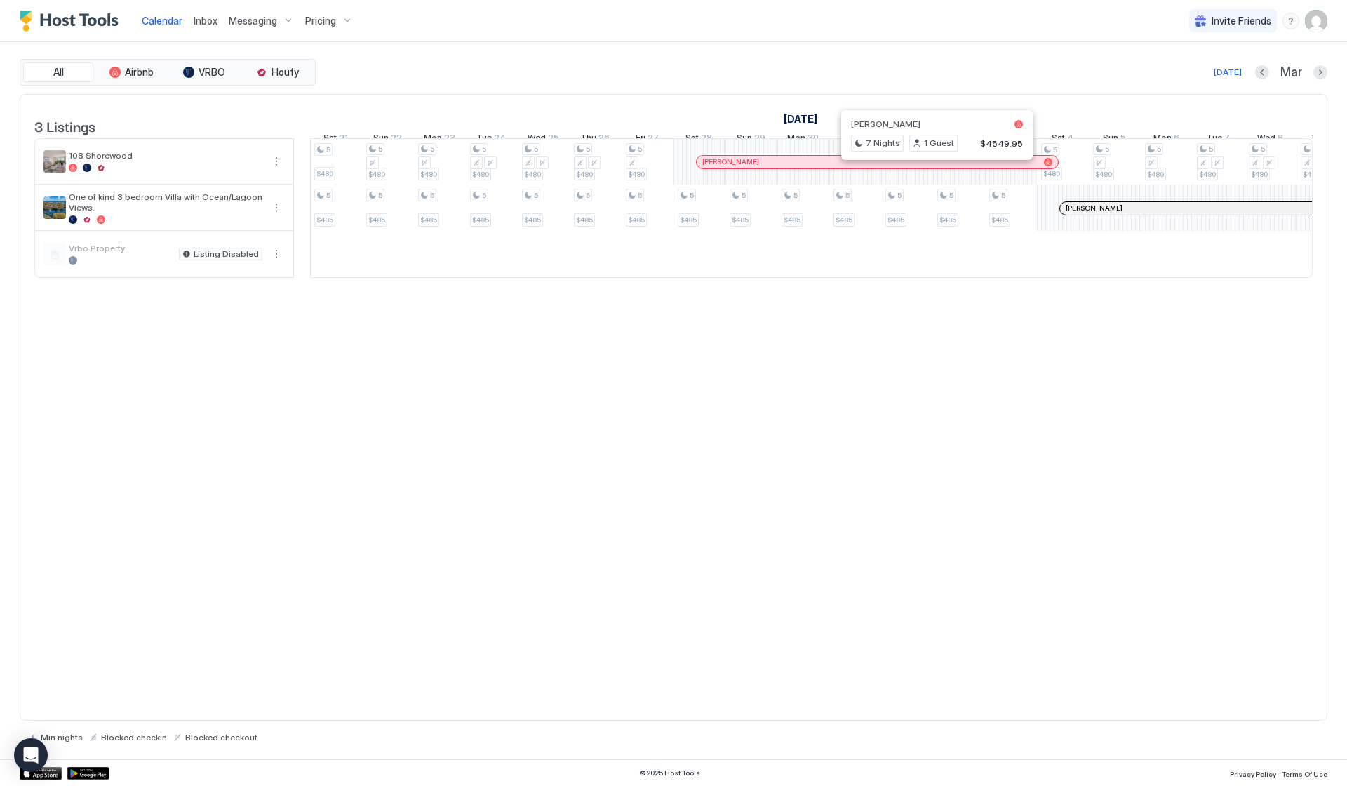
click at [896, 168] on div at bounding box center [895, 161] width 11 height 11
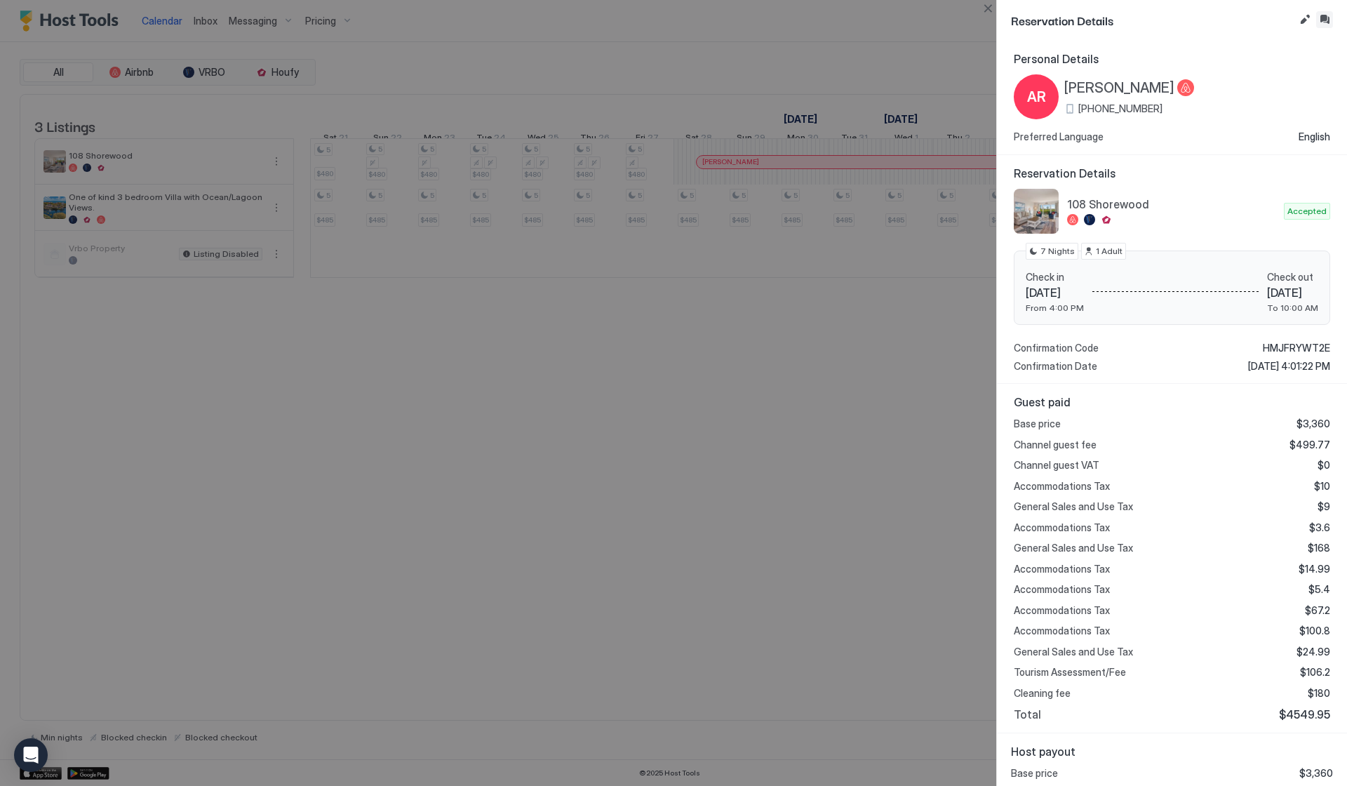
click at [1320, 19] on button "Inbox" at bounding box center [1324, 19] width 17 height 17
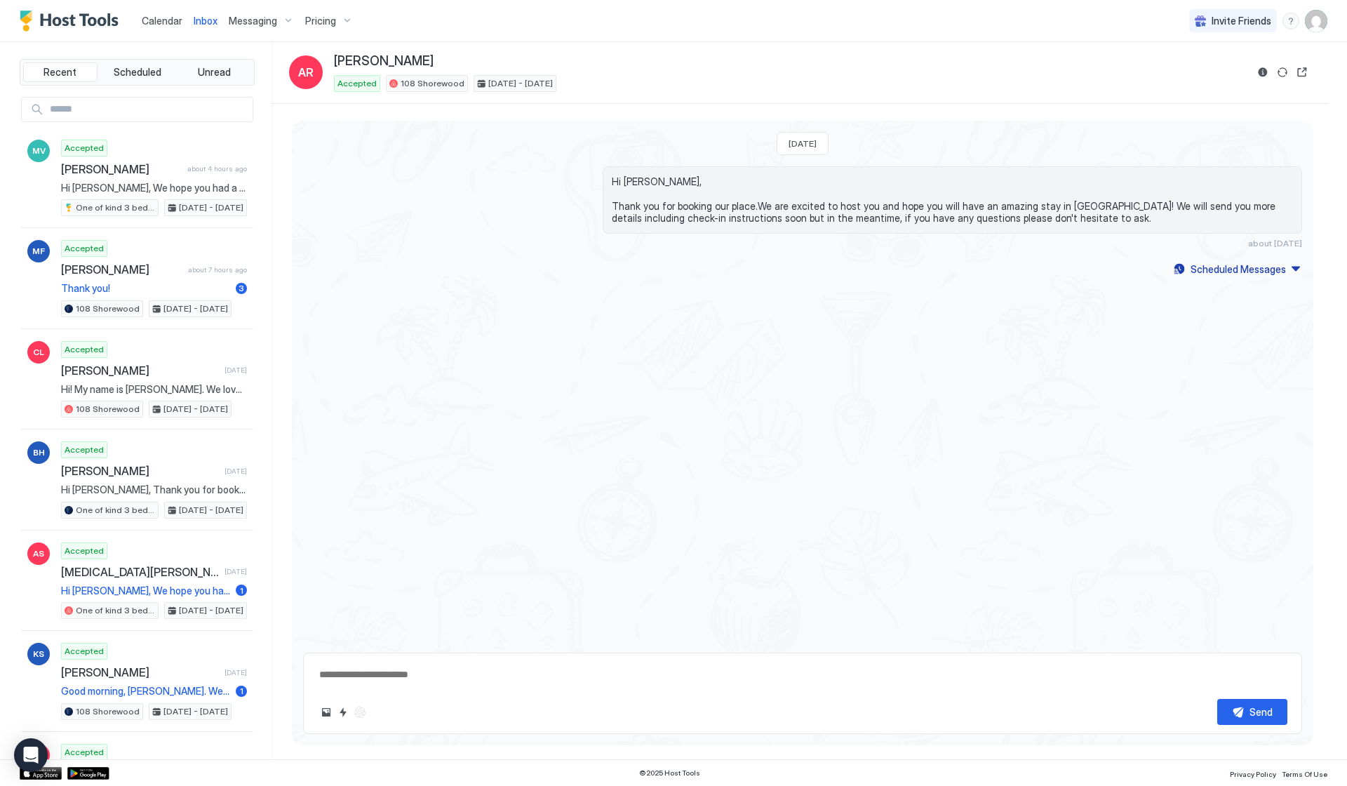
type textarea "*"
